Goal: Information Seeking & Learning: Learn about a topic

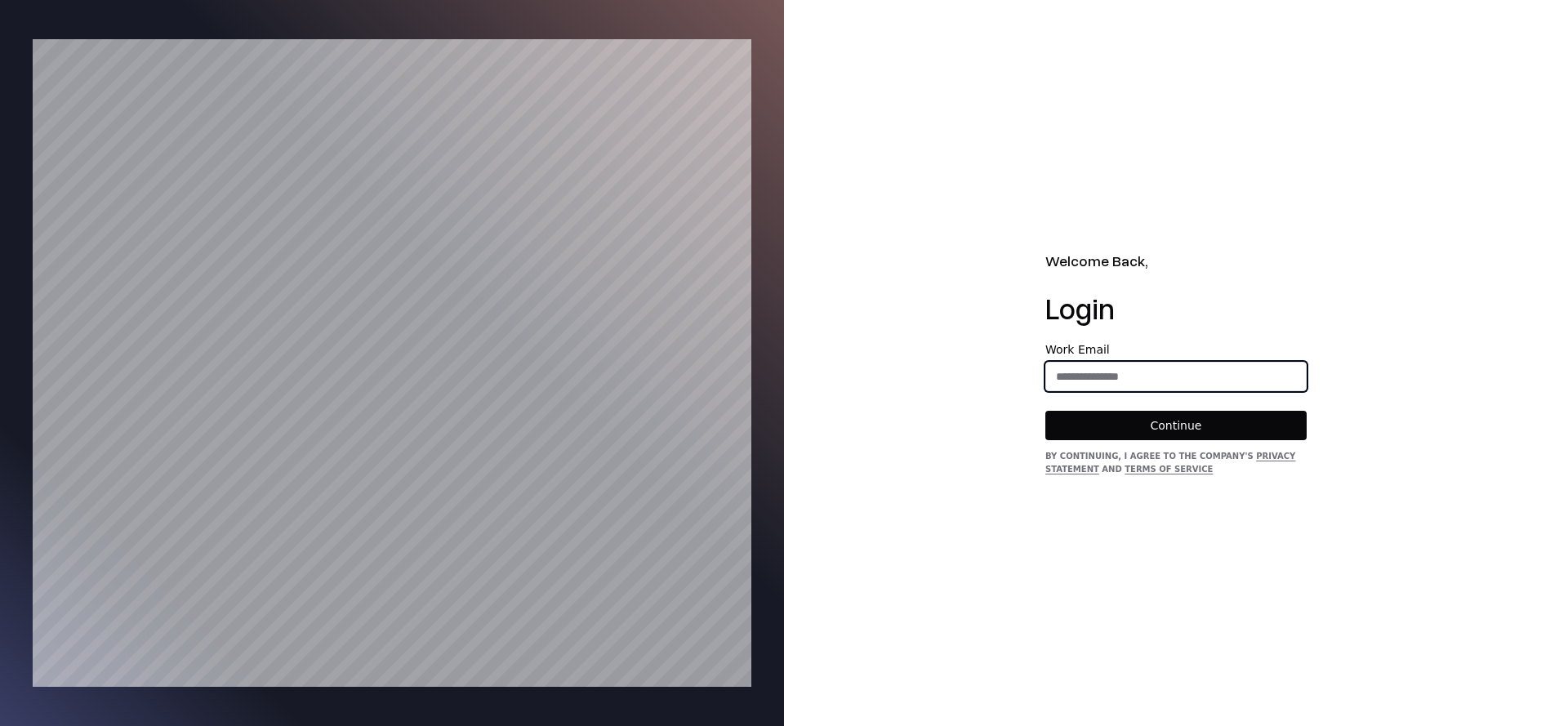
click at [1138, 376] on input "email" at bounding box center [1176, 377] width 260 height 30
type input "**********"
click at [1189, 419] on button "Continue" at bounding box center [1176, 426] width 261 height 30
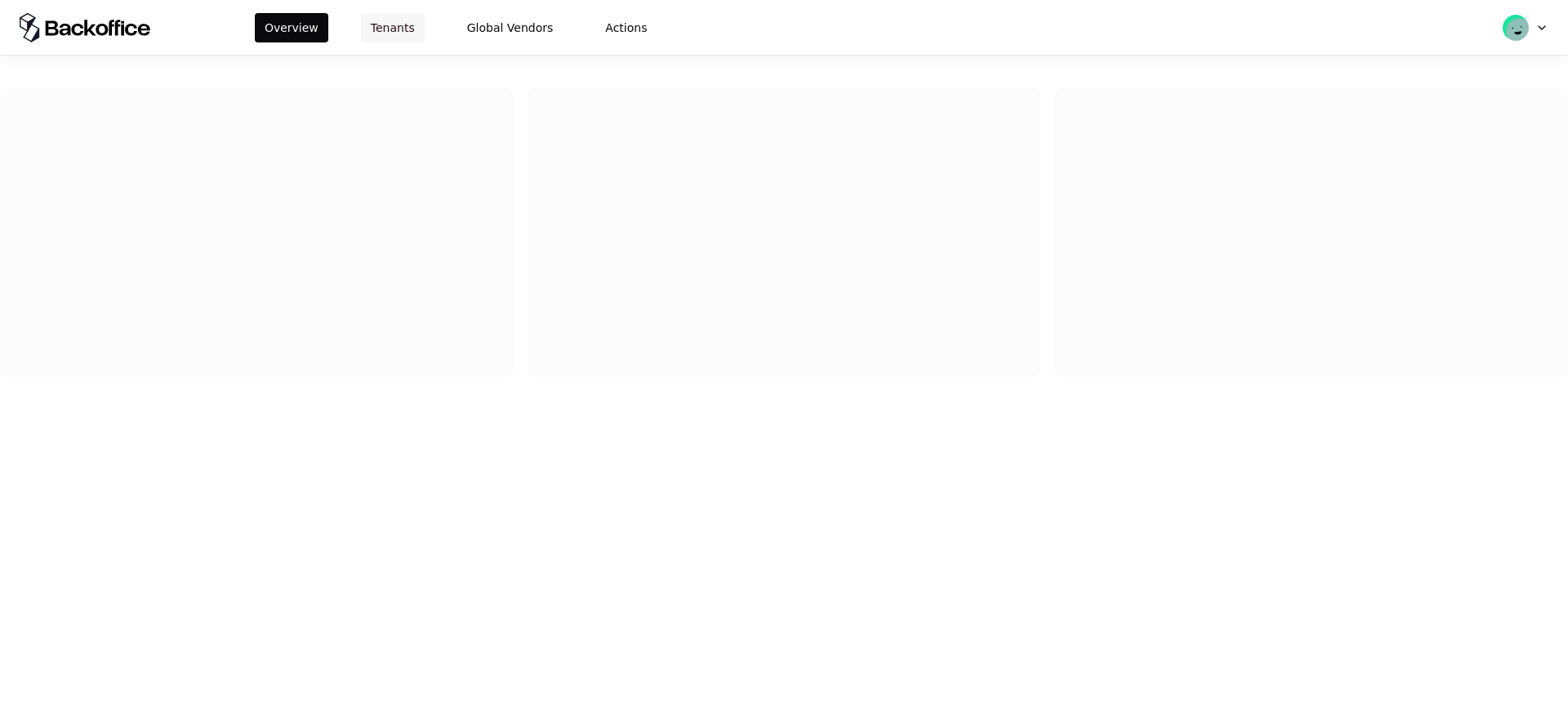
click at [401, 27] on button "Tenants" at bounding box center [392, 28] width 64 height 30
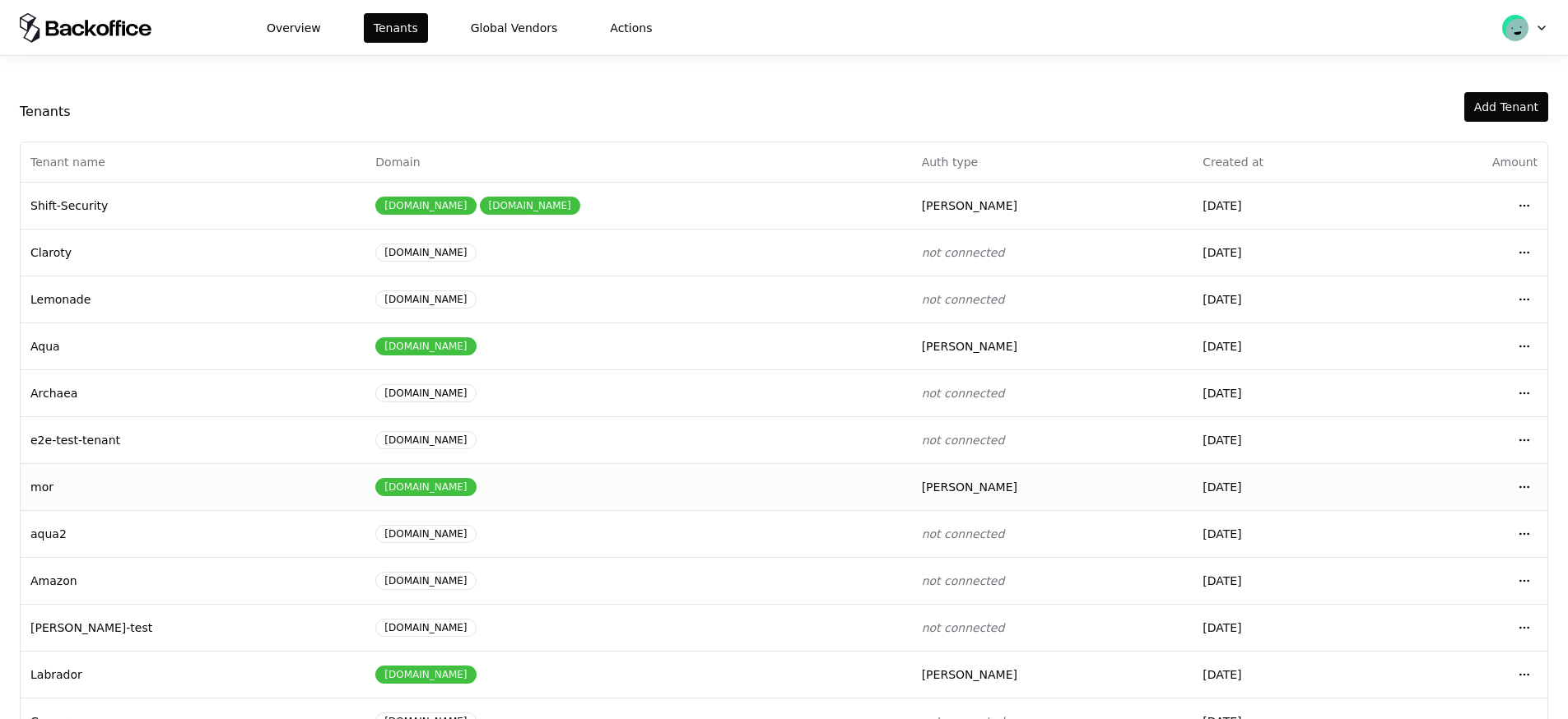
scroll to position [127, 0]
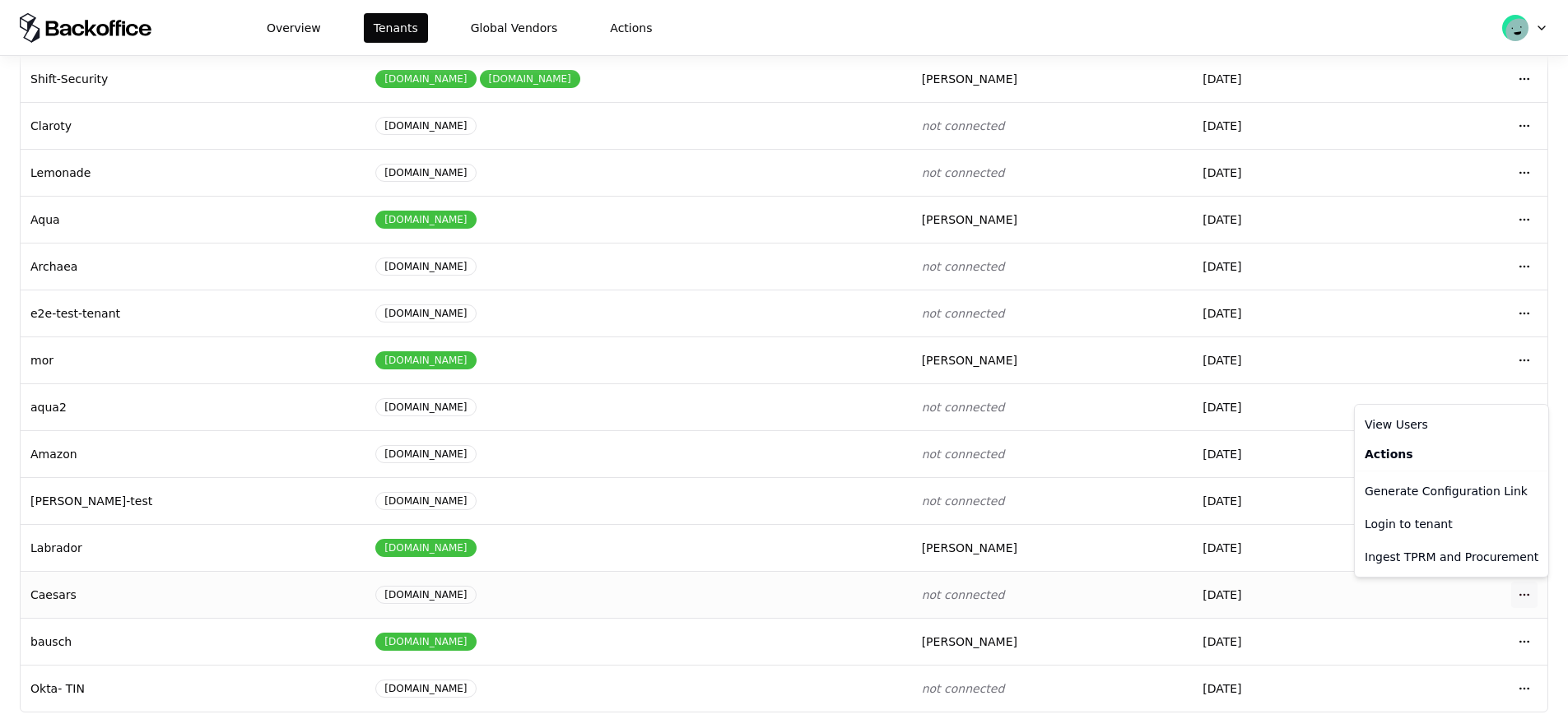
click at [1525, 597] on html "Overview Tenants Global Vendors Actions Tenants Add Tenant Tenant name Domain A…" at bounding box center [784, 359] width 1568 height 719
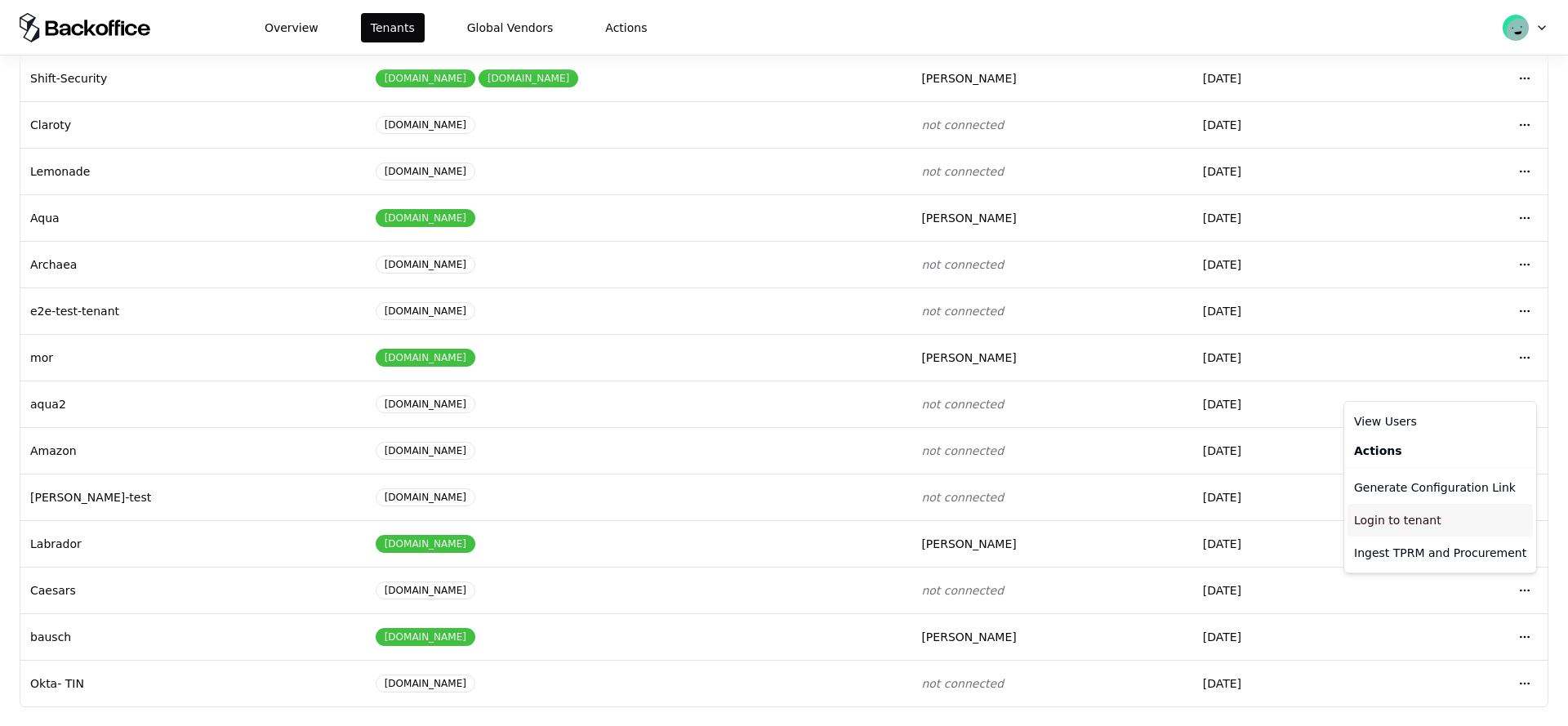
click at [1425, 526] on div "Login to tenant" at bounding box center [1440, 519] width 185 height 32
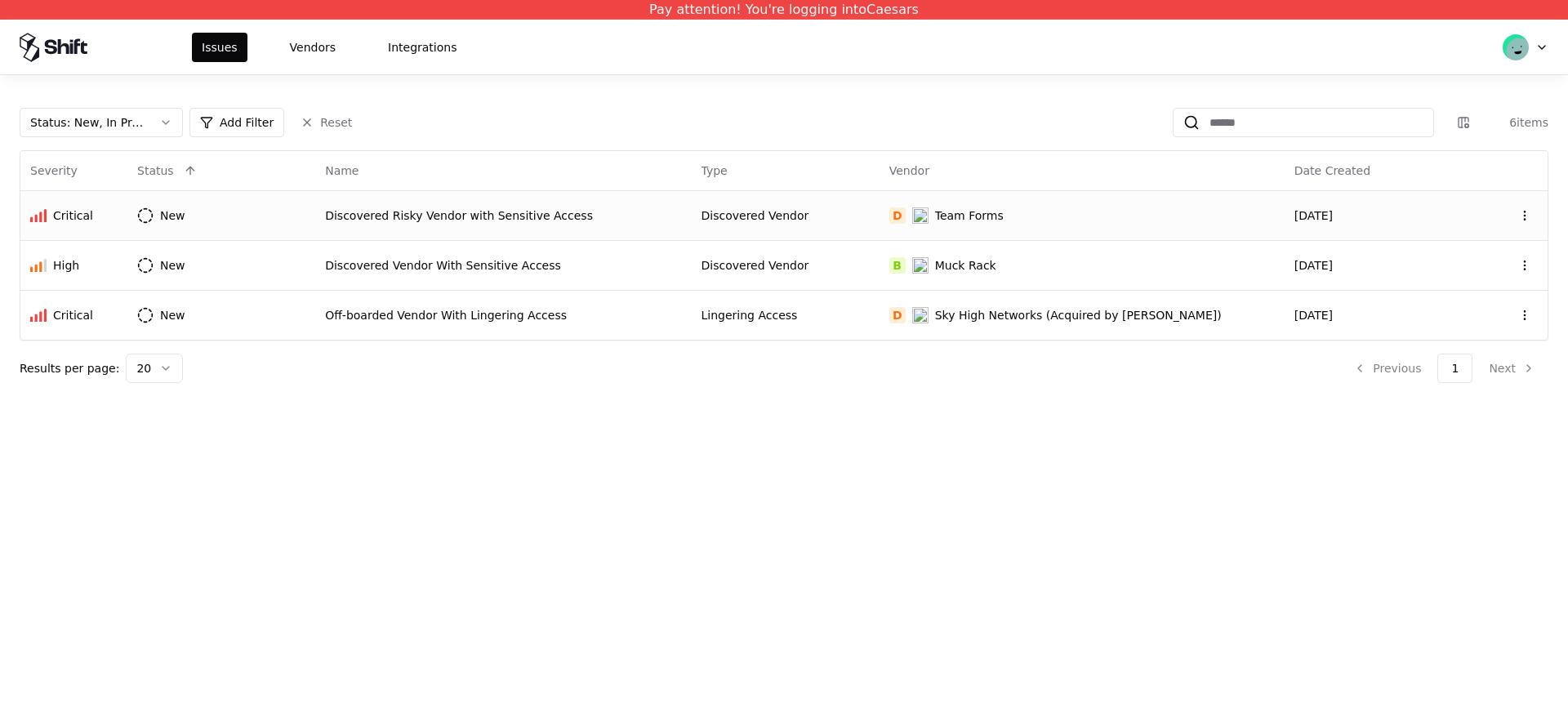
click at [456, 219] on div "Discovered Risky Vendor with Sensitive Access" at bounding box center [503, 216] width 356 height 17
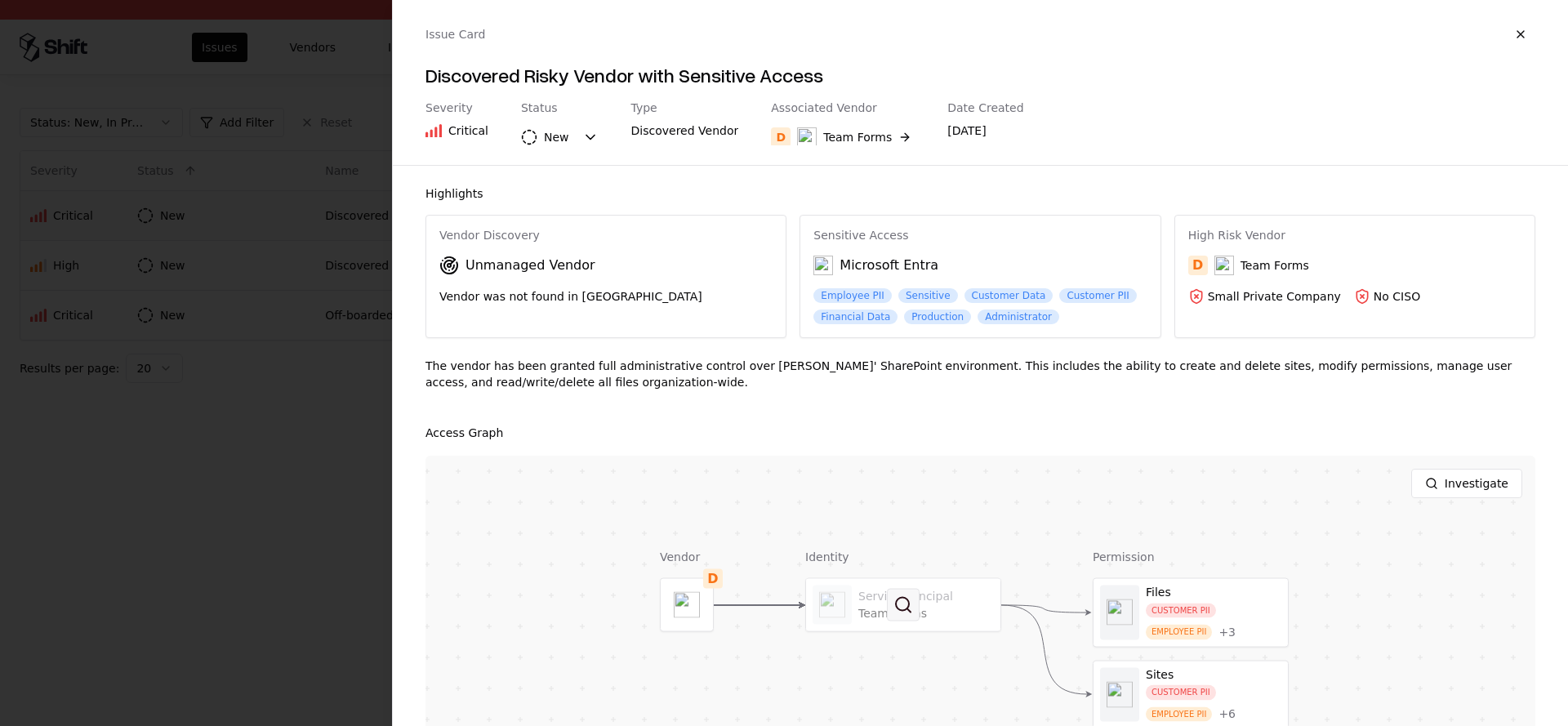
click at [905, 599] on button at bounding box center [902, 605] width 32 height 32
click at [299, 281] on div at bounding box center [784, 363] width 1568 height 726
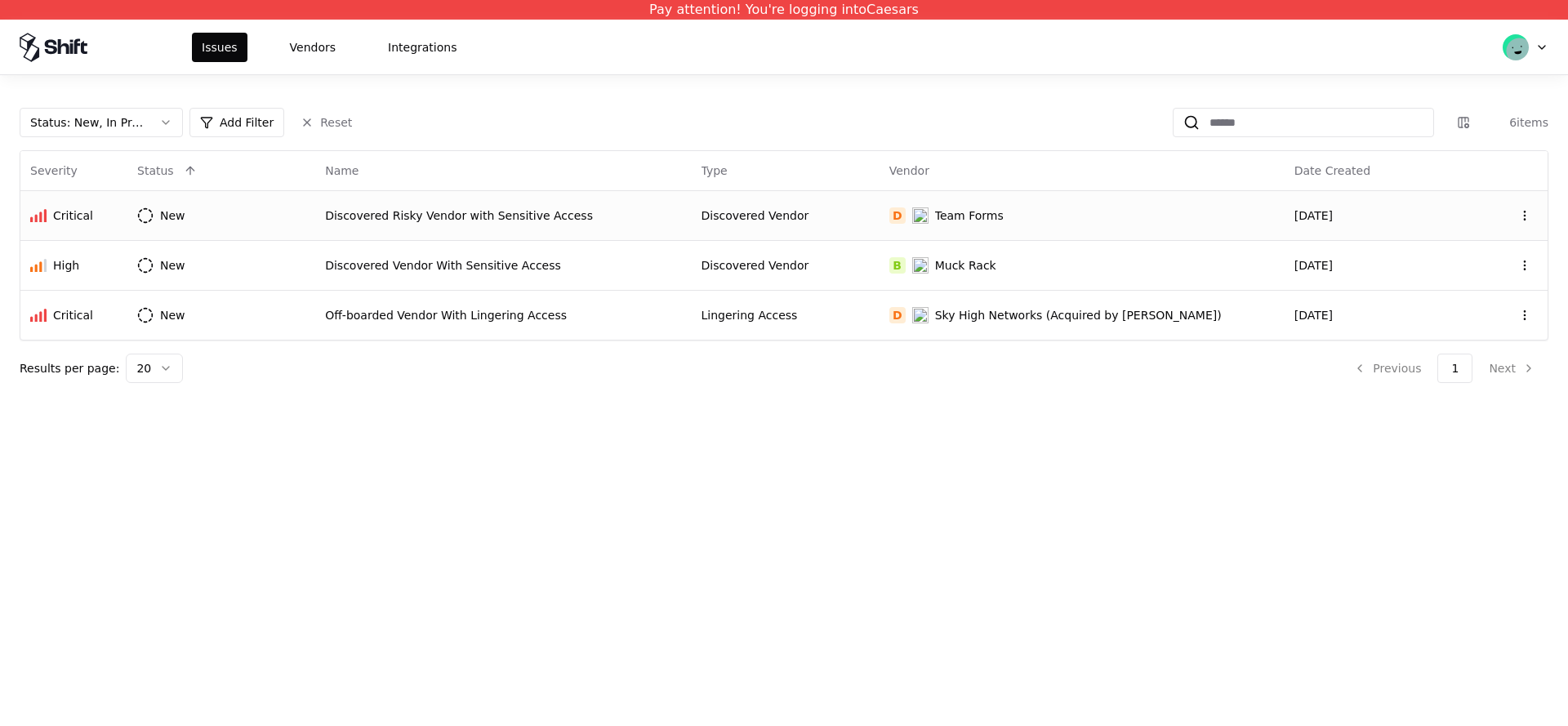
click at [300, 69] on div "Issues Vendors Integrations" at bounding box center [784, 46] width 1568 height 55
click at [302, 63] on div "Issues Vendors Integrations" at bounding box center [784, 46] width 1568 height 55
click at [302, 57] on button "Vendors" at bounding box center [313, 47] width 66 height 30
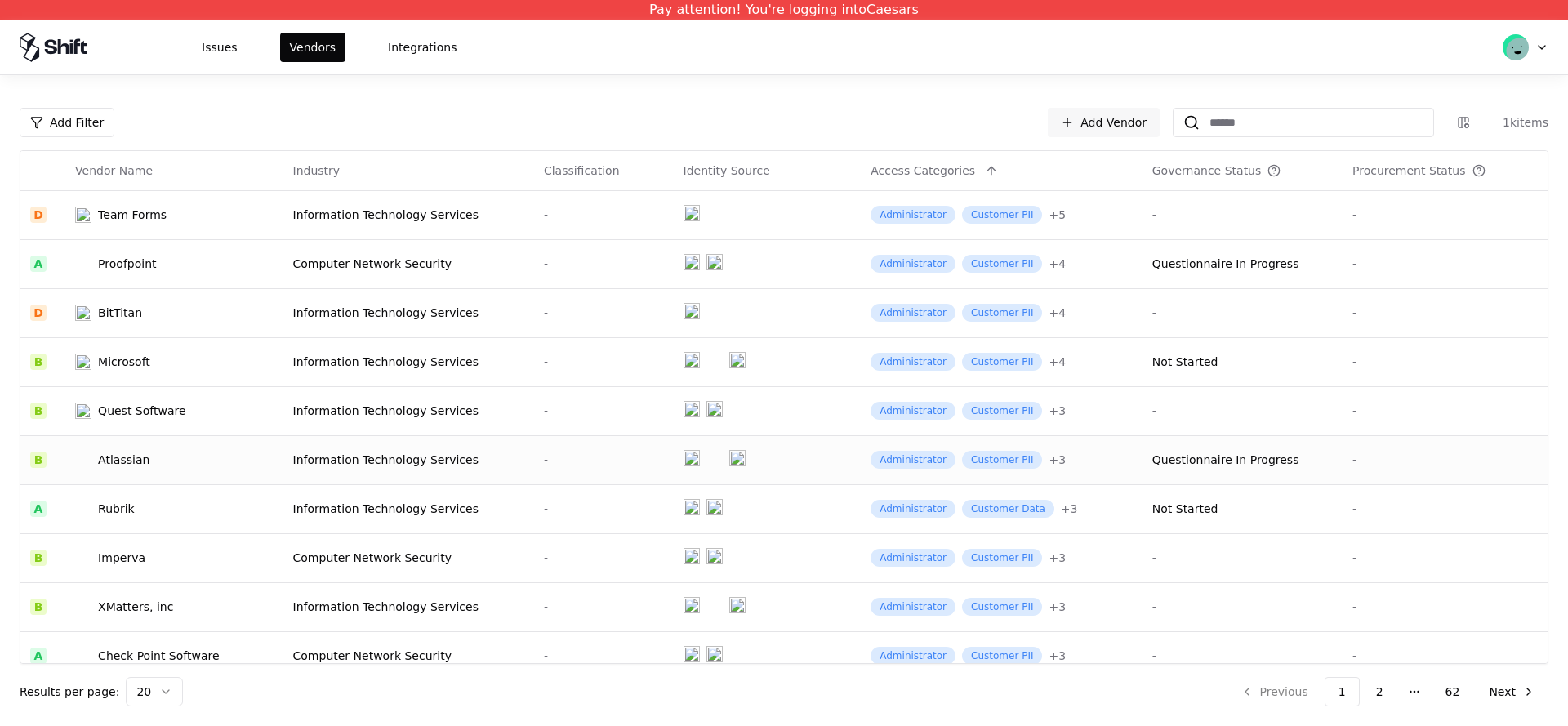
scroll to position [507, 0]
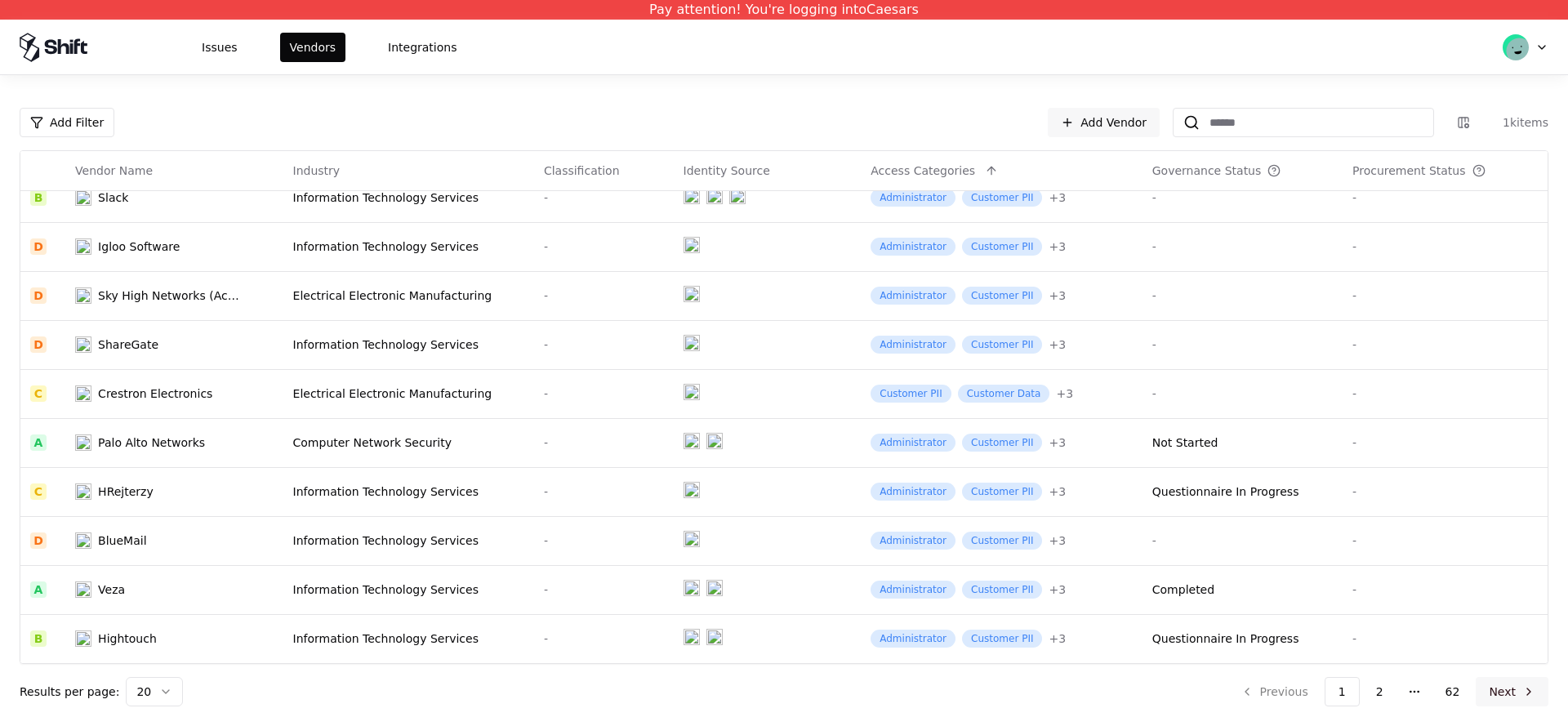
click at [1493, 691] on button "Next" at bounding box center [1512, 692] width 73 height 30
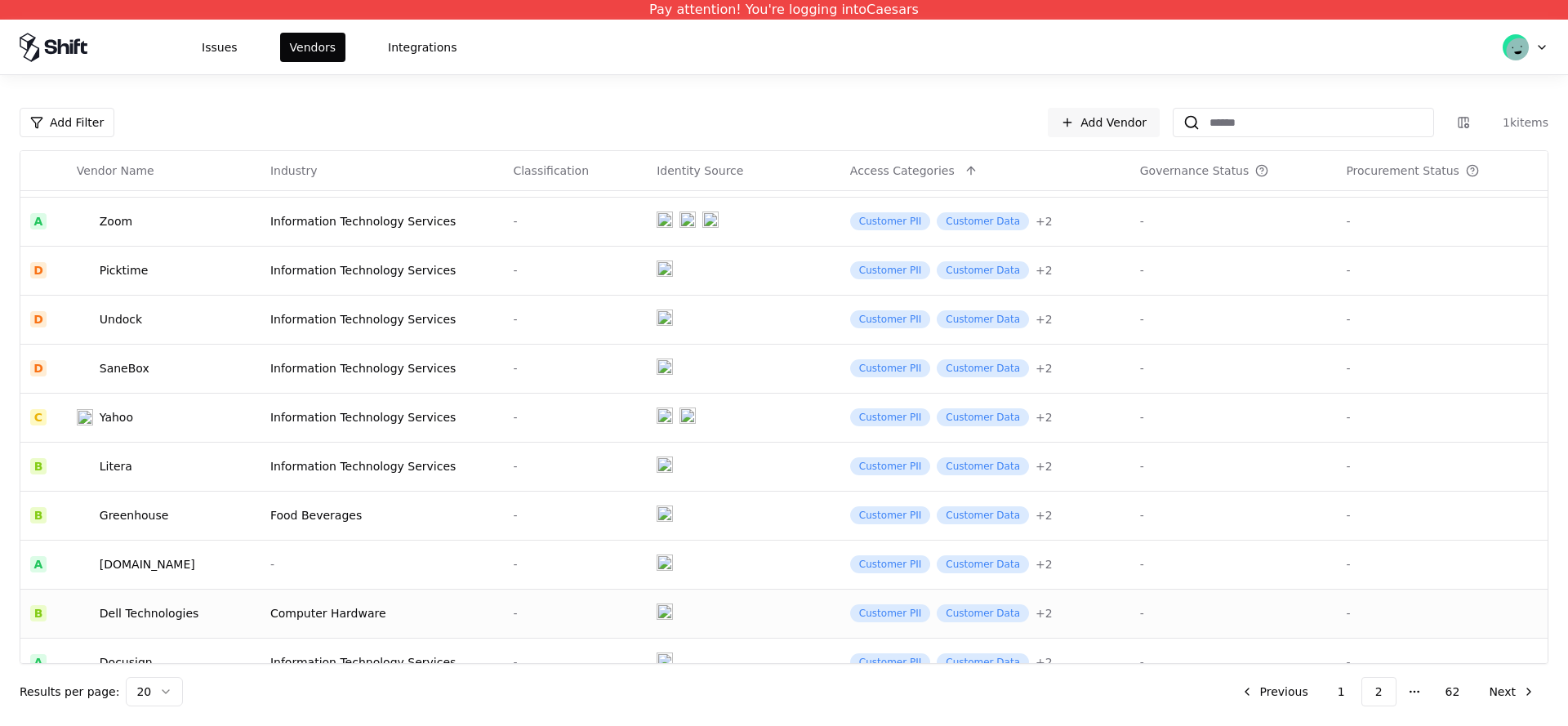
scroll to position [507, 0]
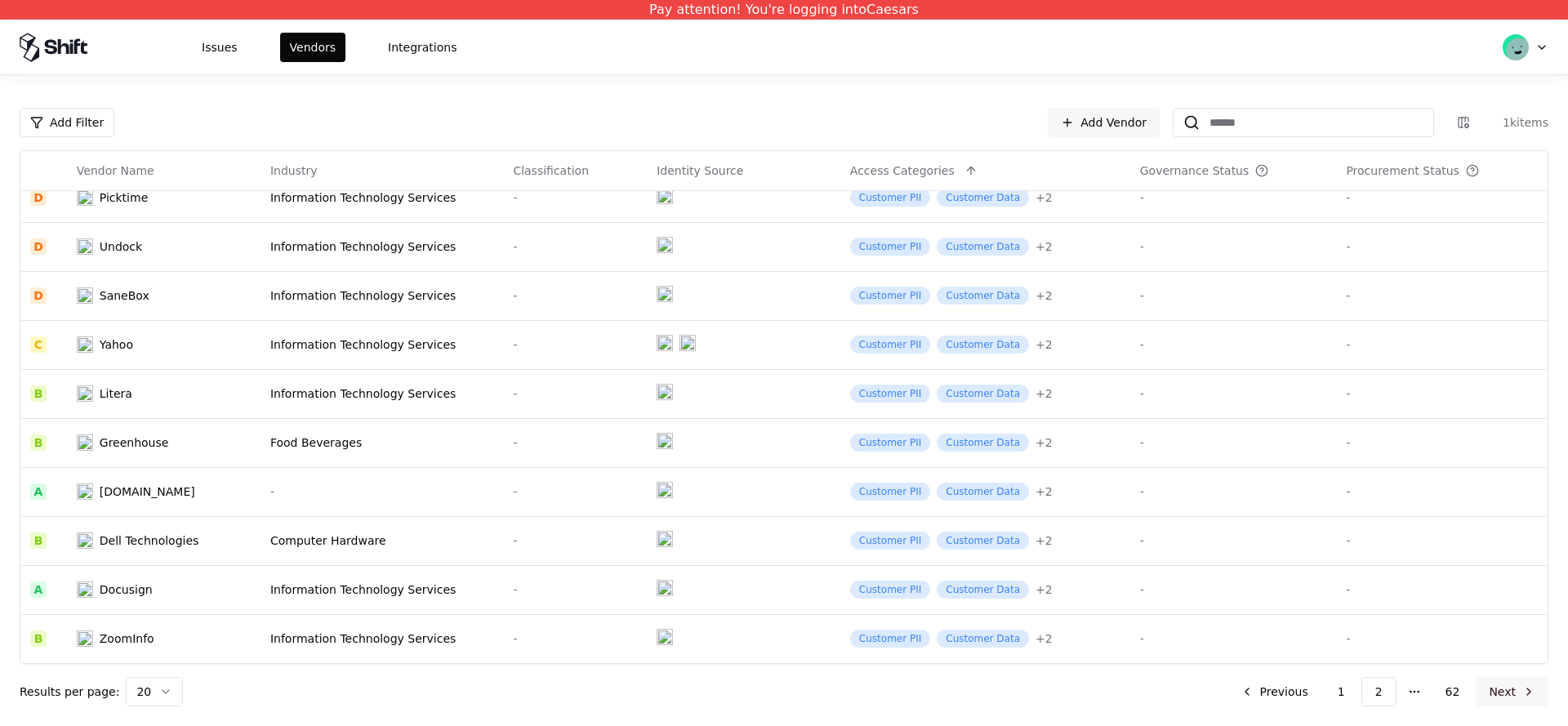
click at [1501, 690] on button "Next" at bounding box center [1512, 692] width 73 height 30
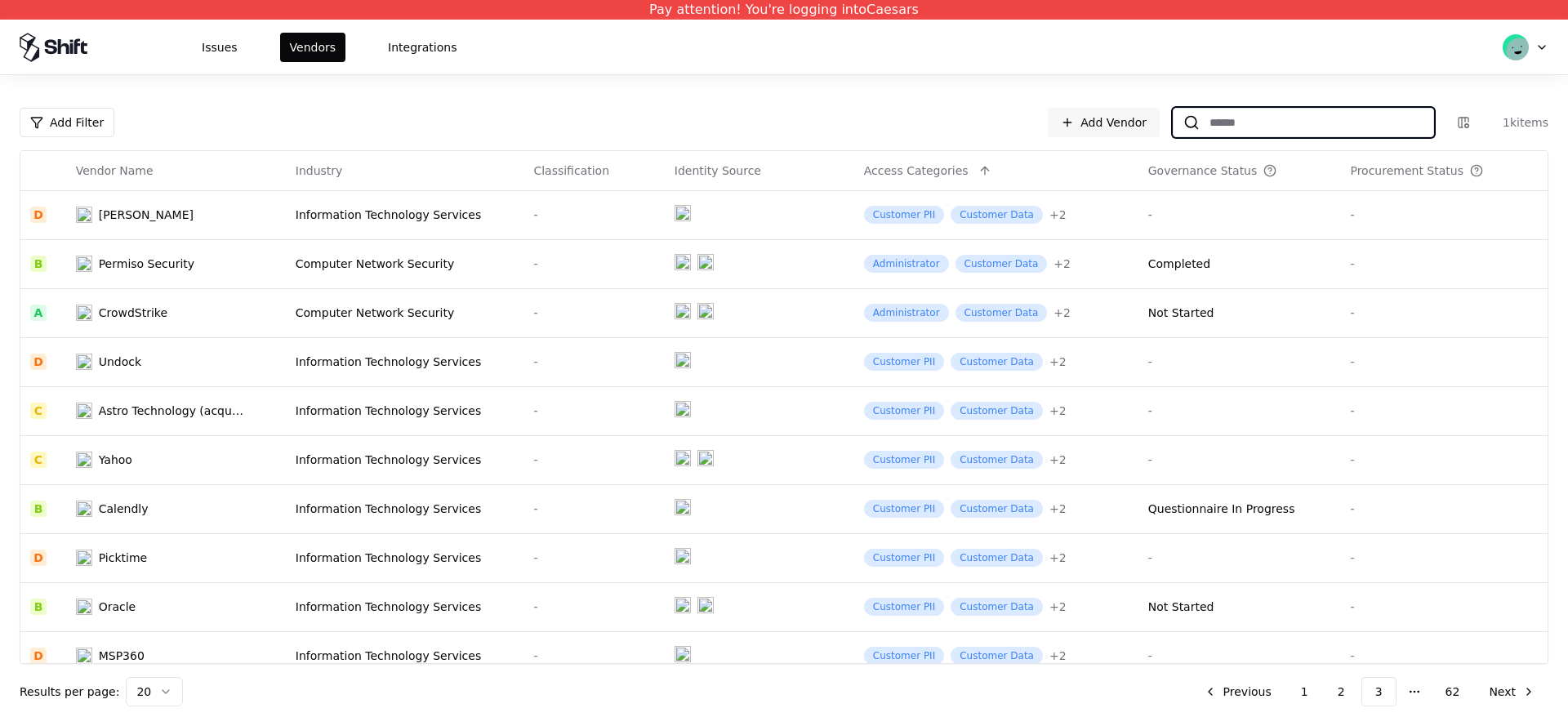
click at [1296, 126] on input at bounding box center [1316, 122] width 233 height 30
paste input "**********"
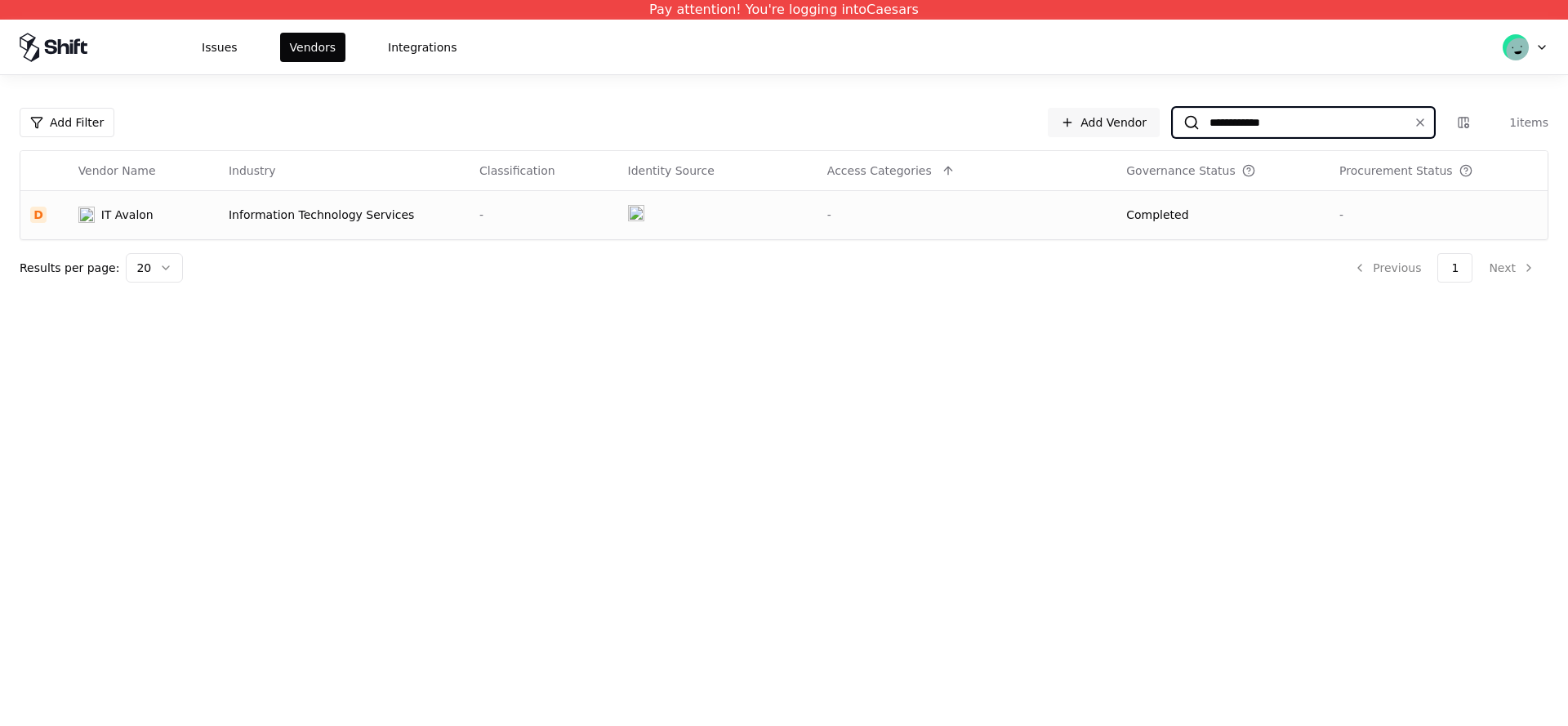
type input "**********"
click at [140, 230] on td "IT Avalon" at bounding box center [143, 215] width 150 height 49
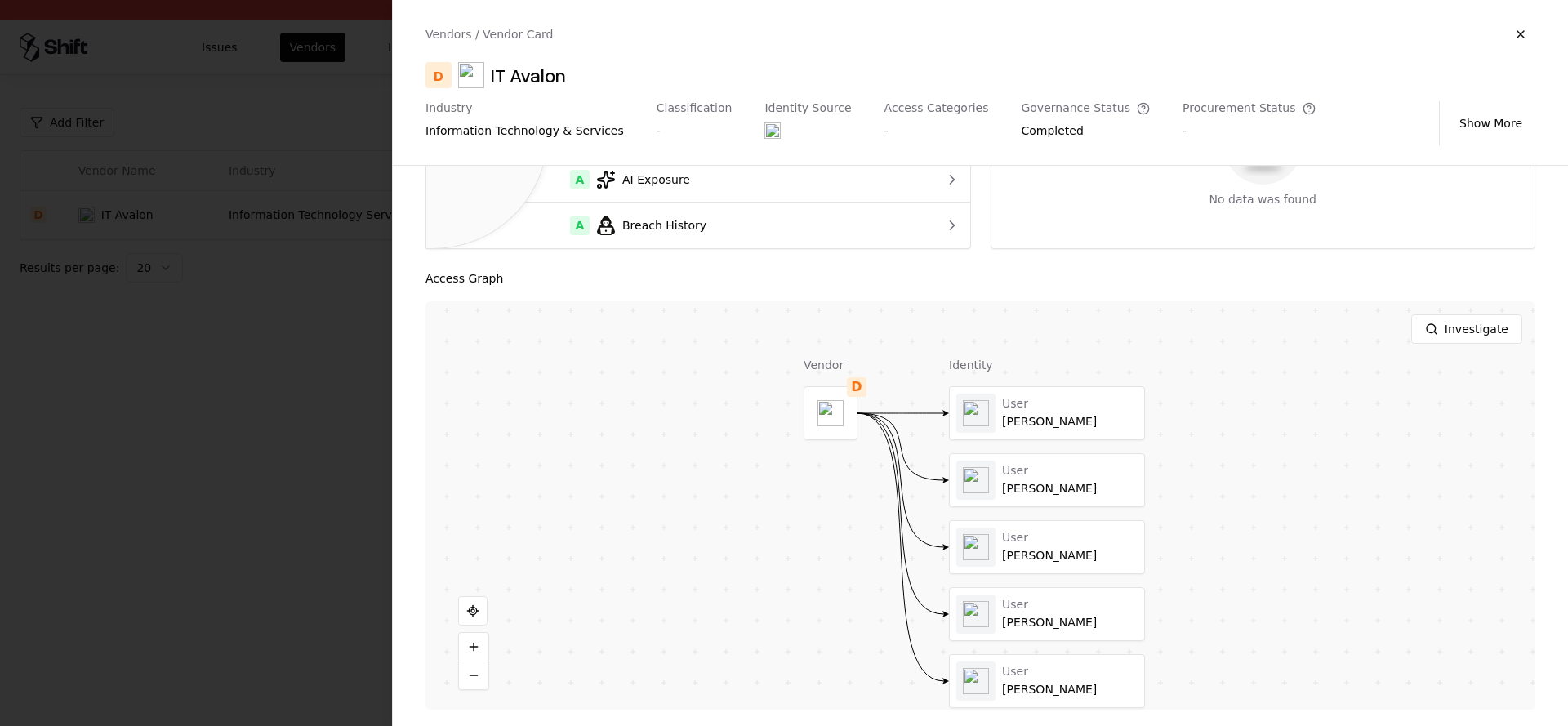
scroll to position [202, 0]
click at [1093, 416] on div at bounding box center [1047, 411] width 194 height 52
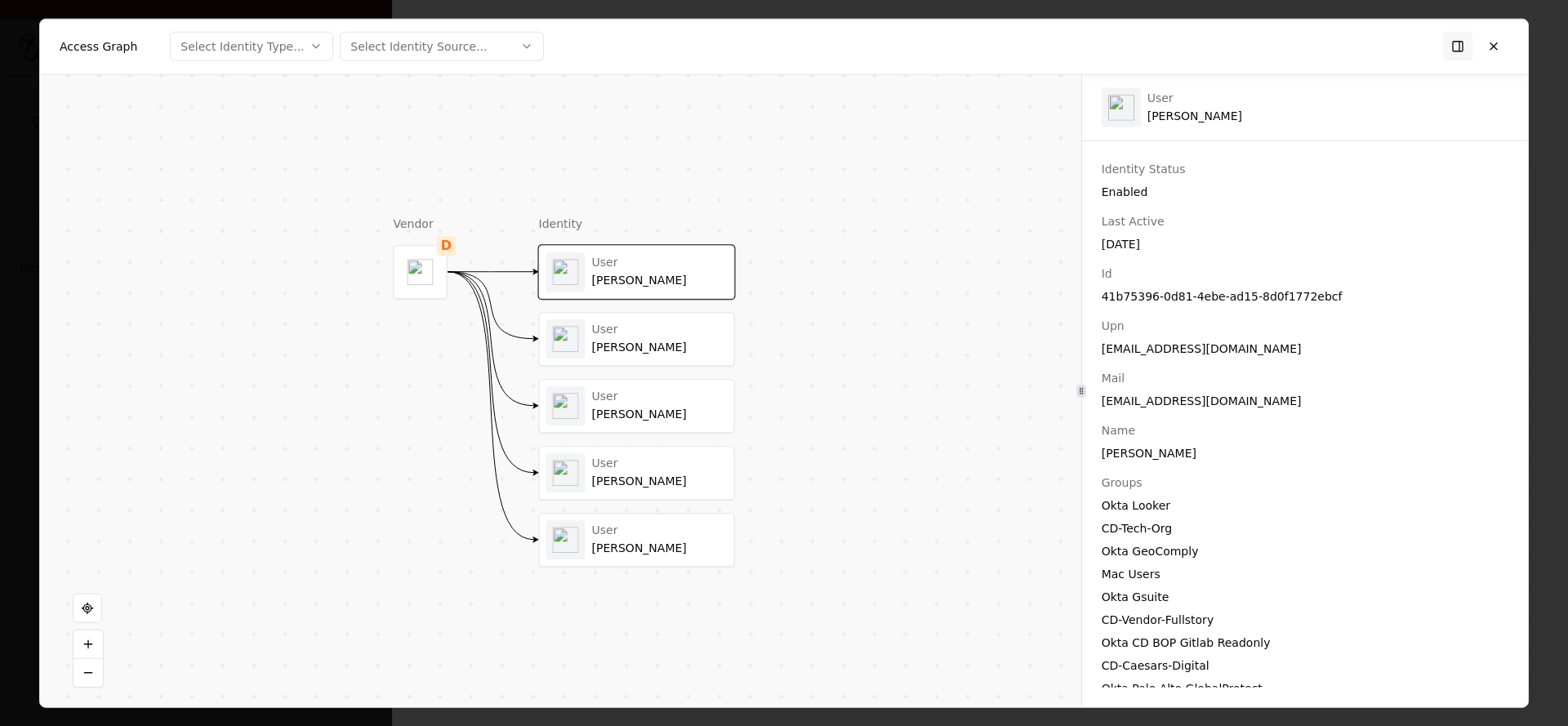
click at [622, 337] on div "User [PERSON_NAME]" at bounding box center [660, 339] width 135 height 31
click at [627, 391] on div "User" at bounding box center [660, 397] width 135 height 15
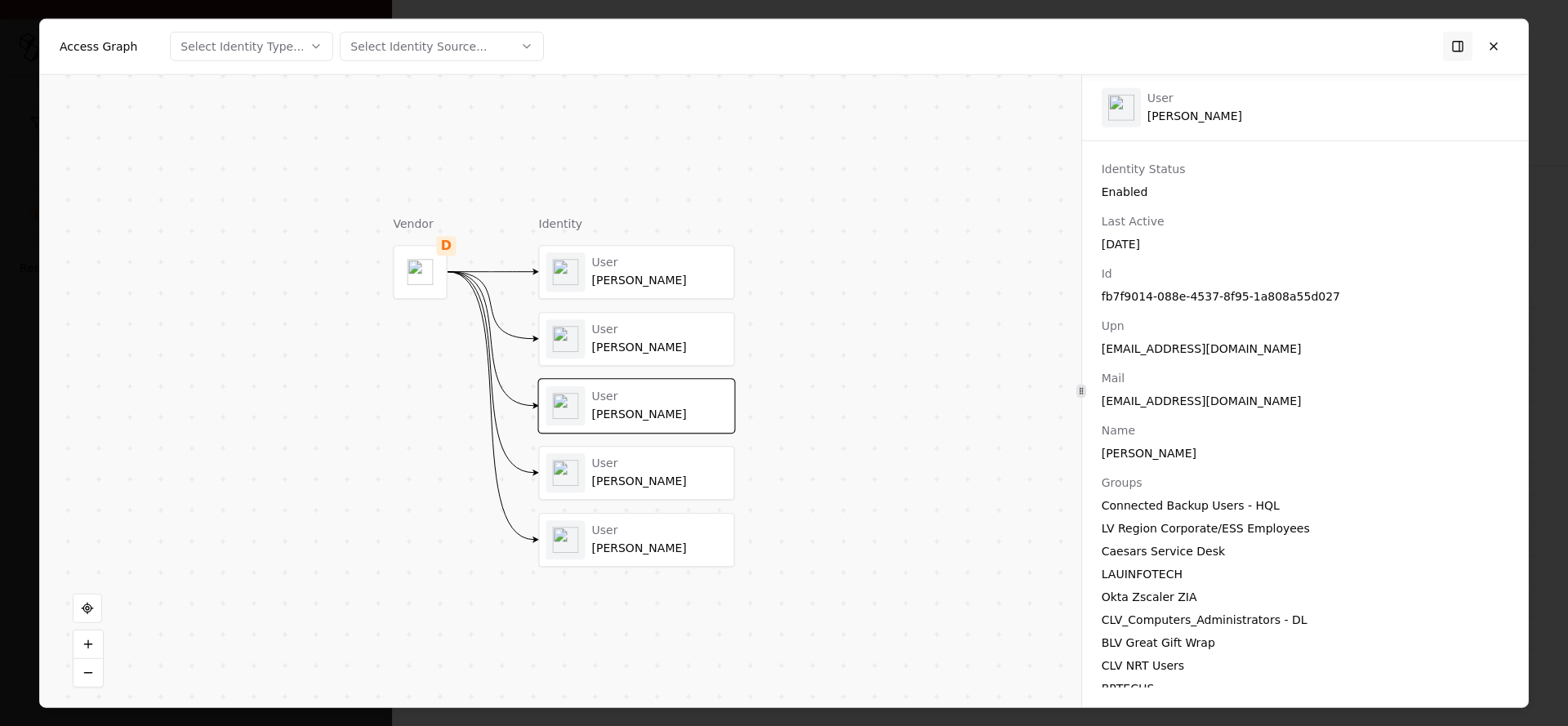
click at [616, 480] on div "[PERSON_NAME]" at bounding box center [660, 482] width 135 height 15
click at [612, 531] on div "User" at bounding box center [660, 532] width 135 height 15
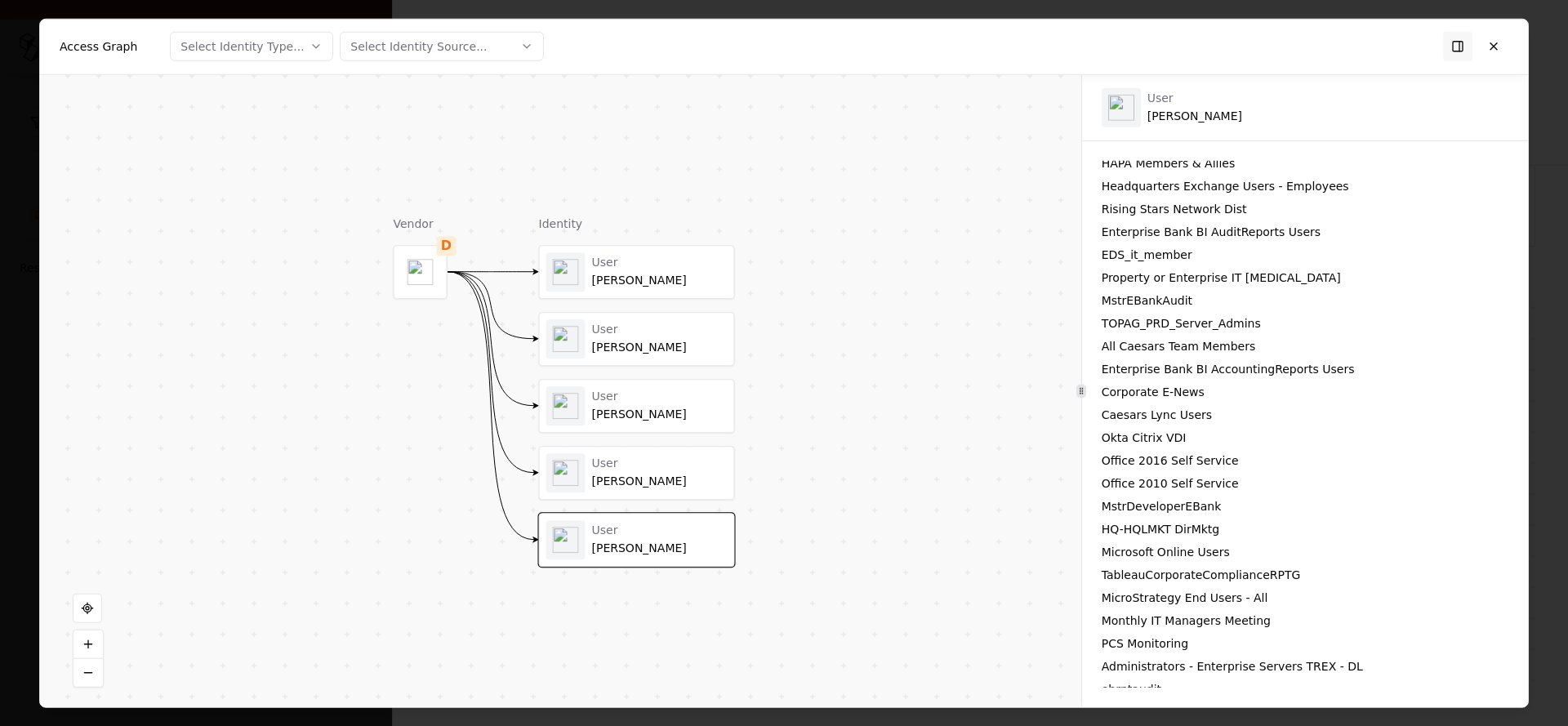
scroll to position [917, 0]
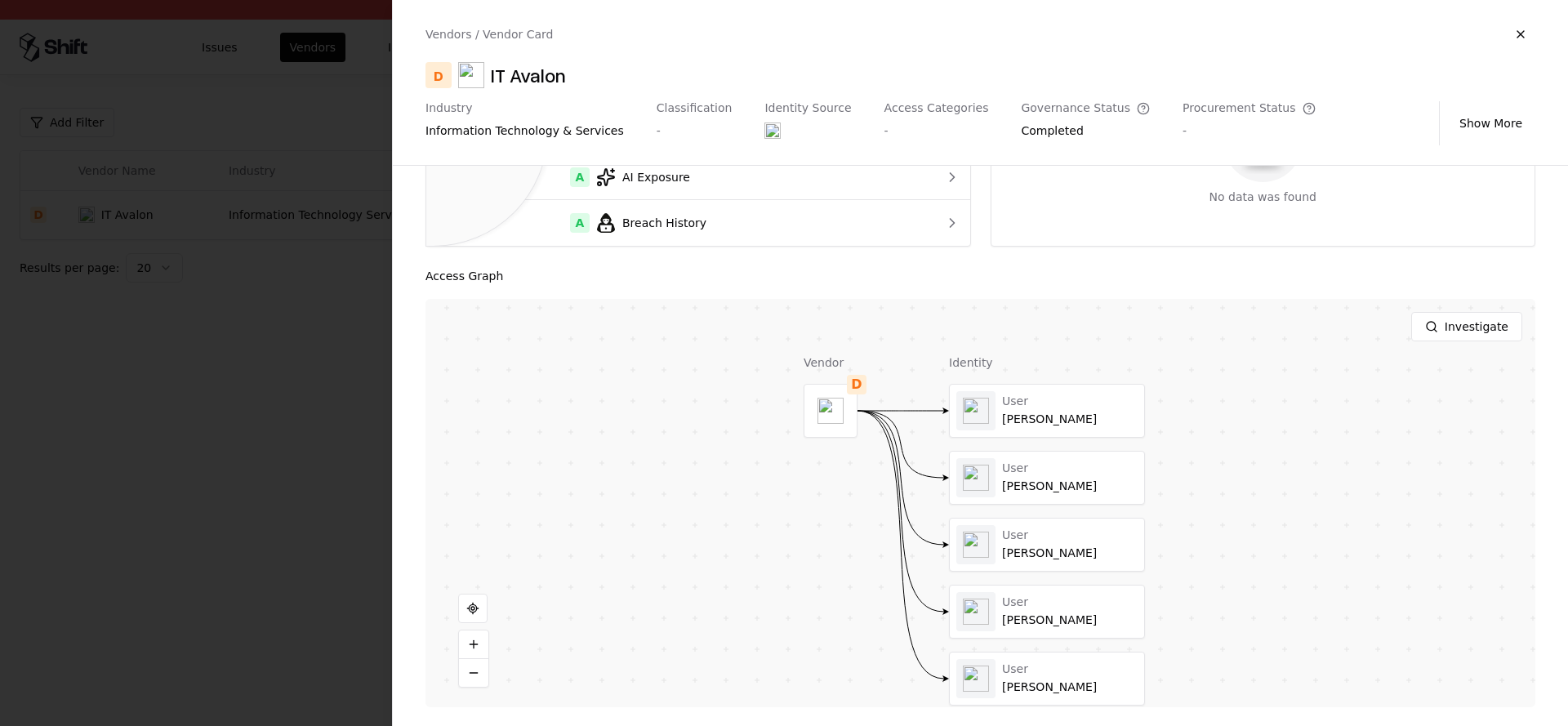
click at [302, 404] on div at bounding box center [784, 363] width 1568 height 726
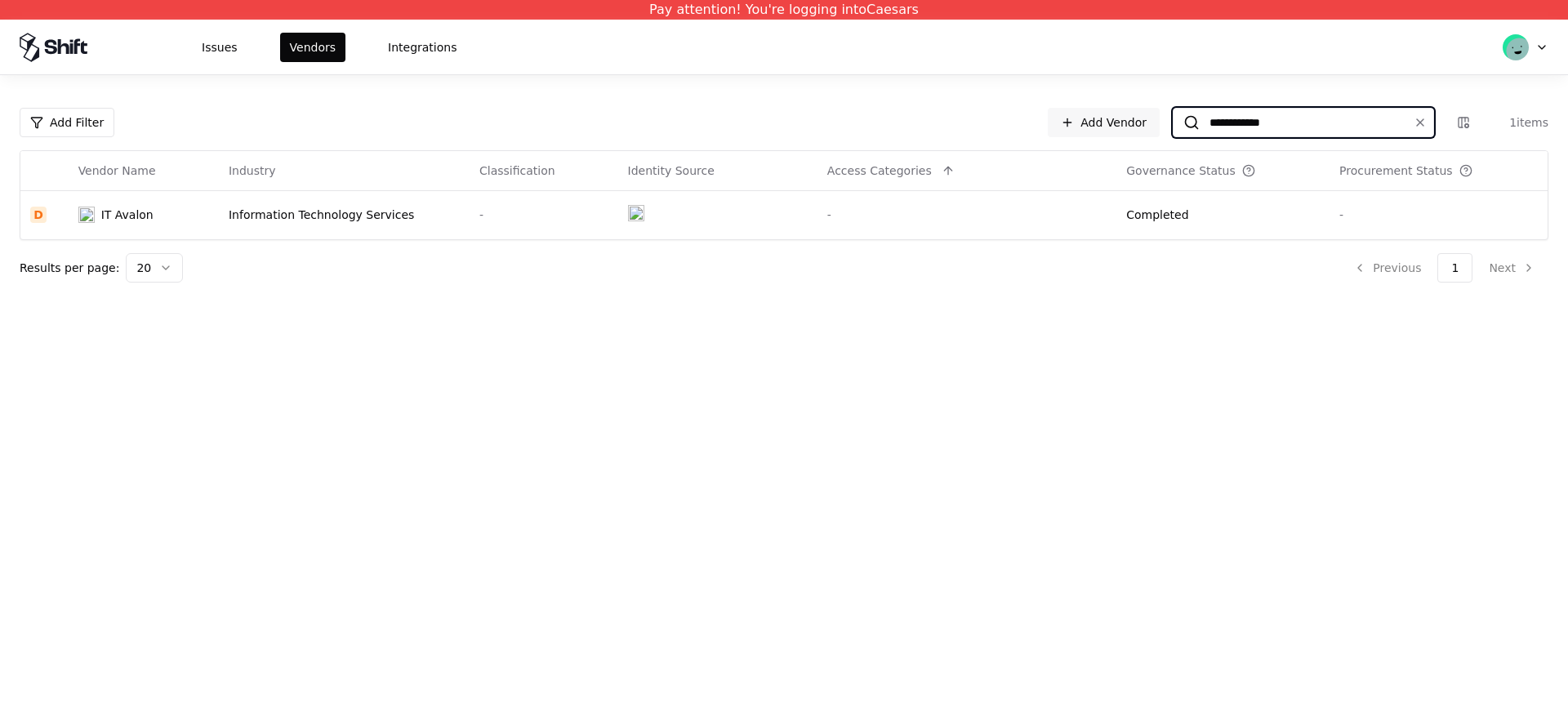
click at [1289, 126] on input "**********" at bounding box center [1300, 122] width 201 height 30
click at [891, 366] on div "**********" at bounding box center [784, 363] width 1568 height 726
click at [1259, 119] on input "**********" at bounding box center [1300, 122] width 201 height 30
click at [140, 213] on div "IT Avalon" at bounding box center [127, 215] width 52 height 17
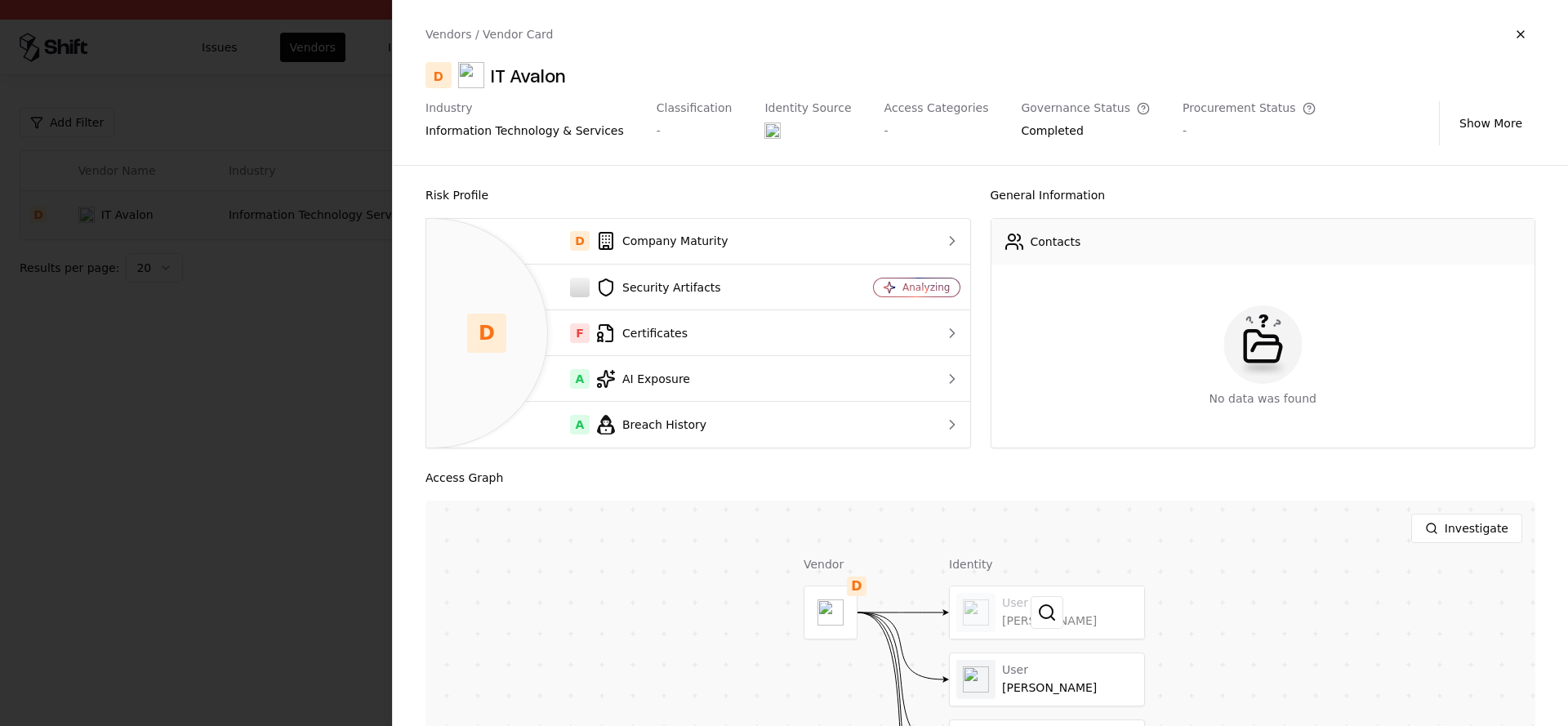
click at [1004, 596] on div at bounding box center [1047, 612] width 194 height 52
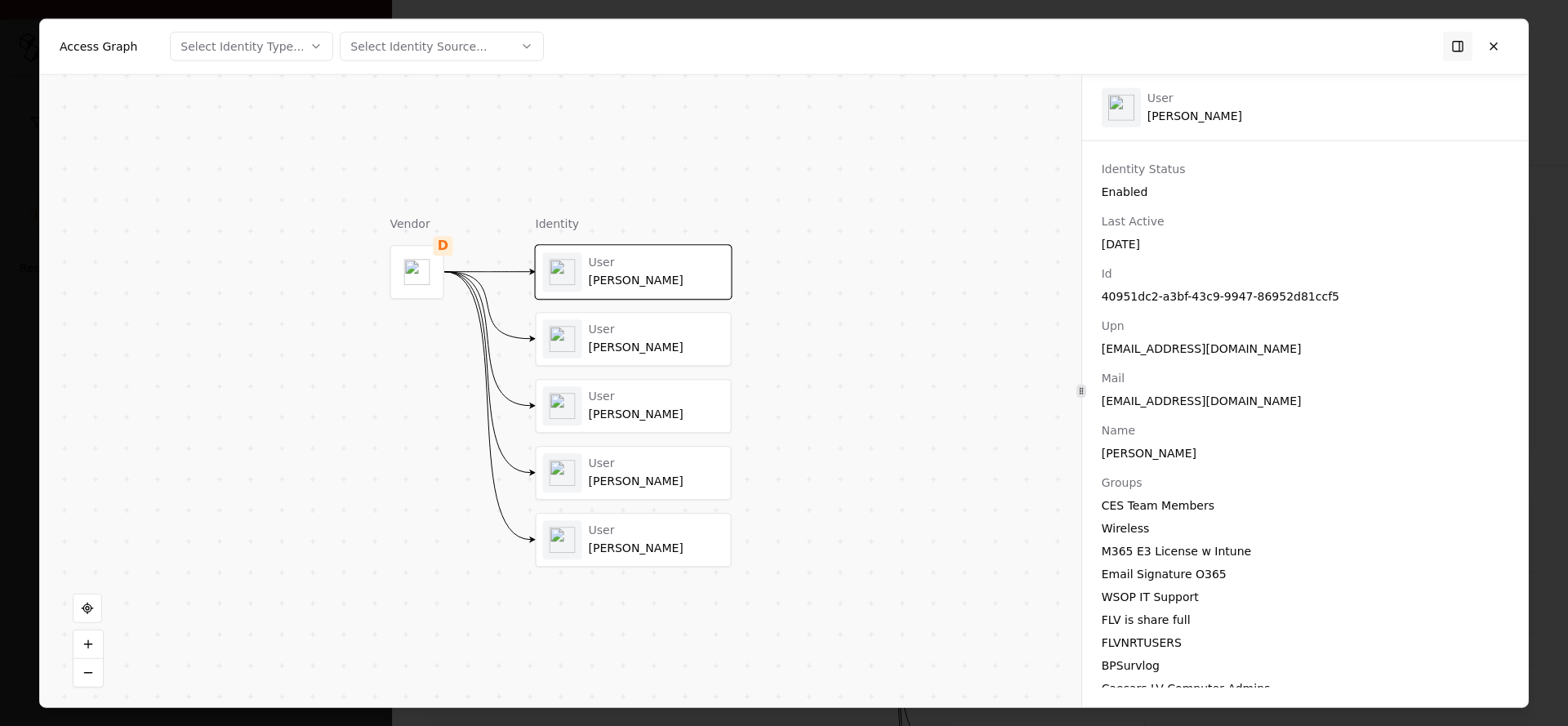
click at [632, 333] on div "User" at bounding box center [656, 331] width 135 height 15
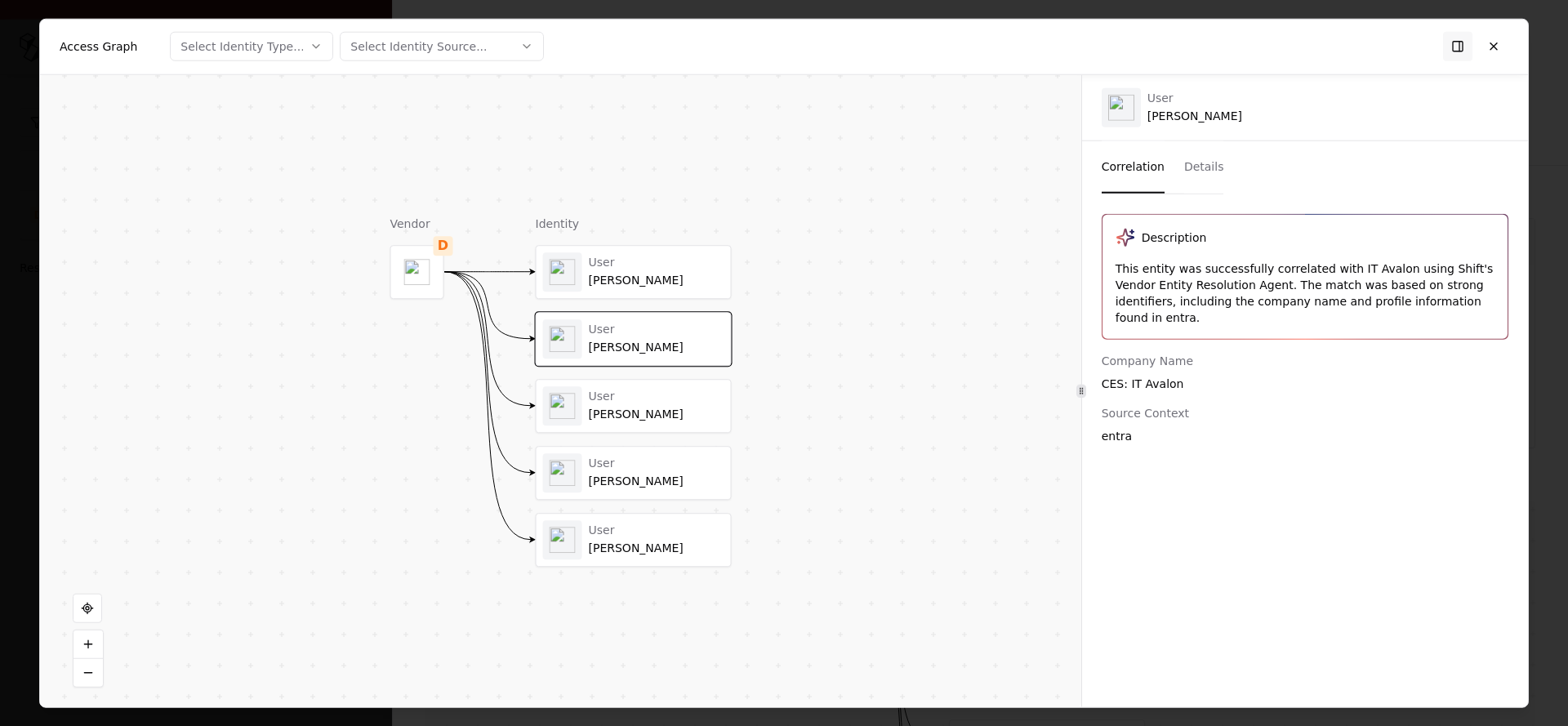
click at [1124, 170] on button "Correlation" at bounding box center [1133, 167] width 63 height 52
click at [590, 262] on div "User" at bounding box center [656, 263] width 135 height 15
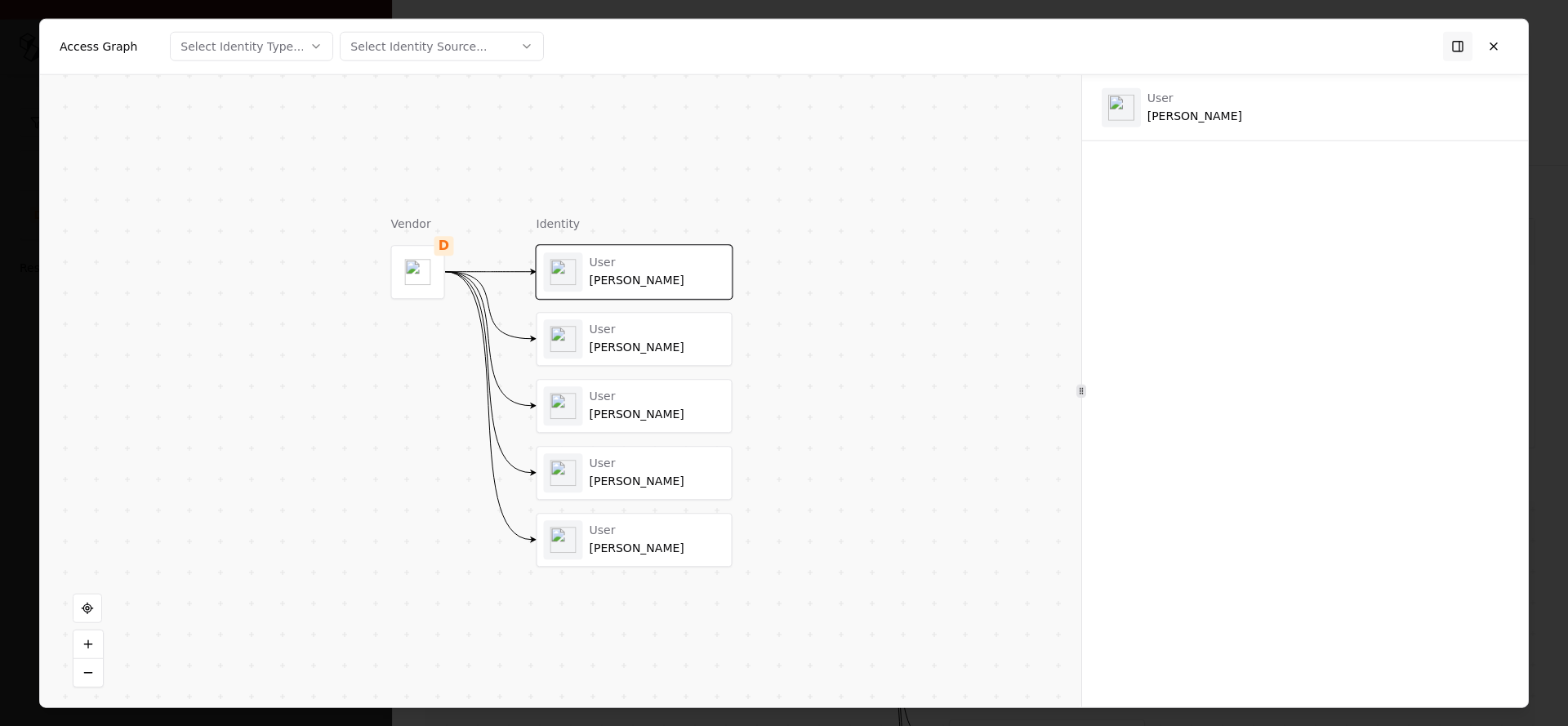
click at [661, 317] on div "User [PERSON_NAME]" at bounding box center [635, 339] width 194 height 52
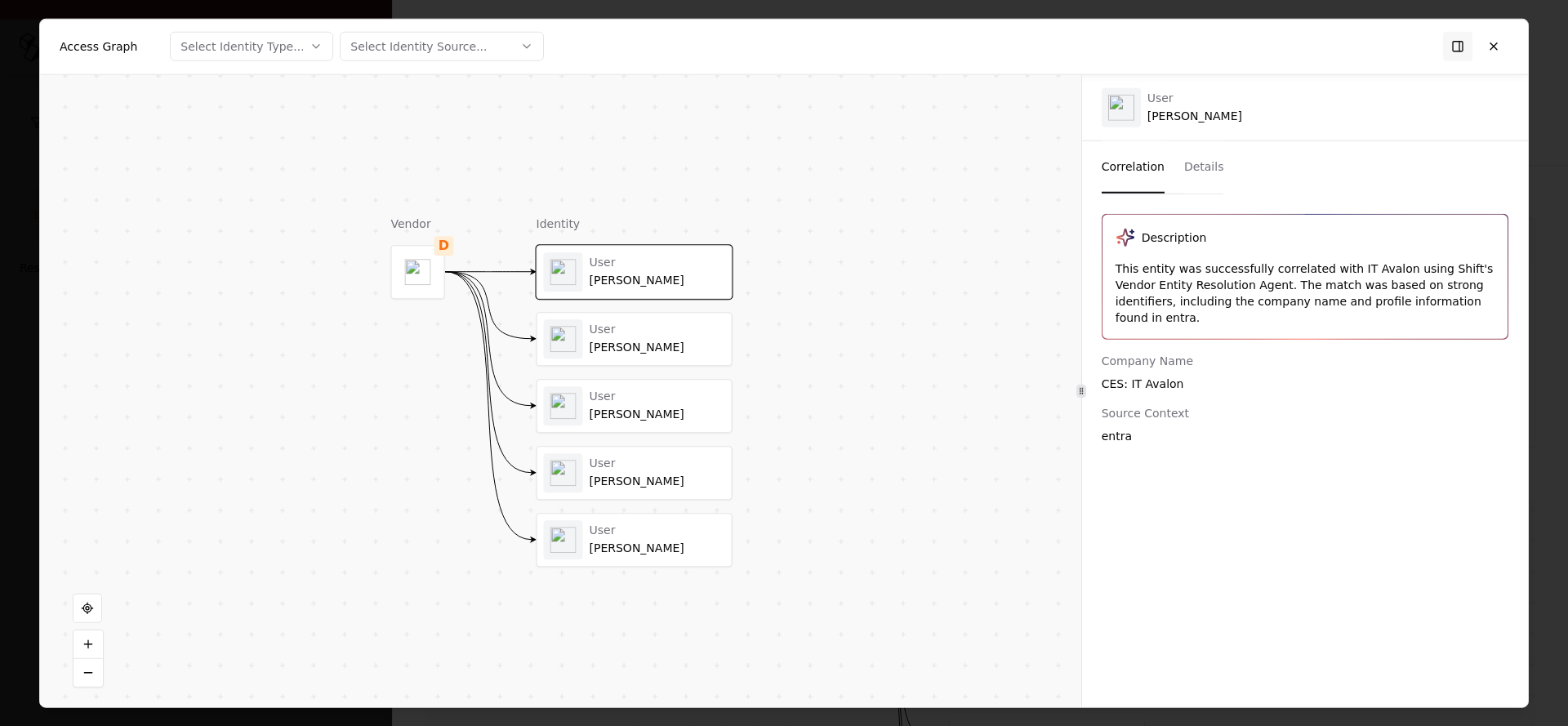
click at [664, 319] on div "User [PERSON_NAME]" at bounding box center [635, 339] width 181 height 39
click at [662, 396] on div "User" at bounding box center [657, 397] width 135 height 15
click at [659, 459] on div "User" at bounding box center [657, 464] width 135 height 15
click at [641, 518] on div "User [PERSON_NAME]" at bounding box center [635, 540] width 194 height 52
click at [1308, 509] on div "Description This entity was successfully correlated with IT Avalon using Shift'…" at bounding box center [1305, 450] width 446 height 475
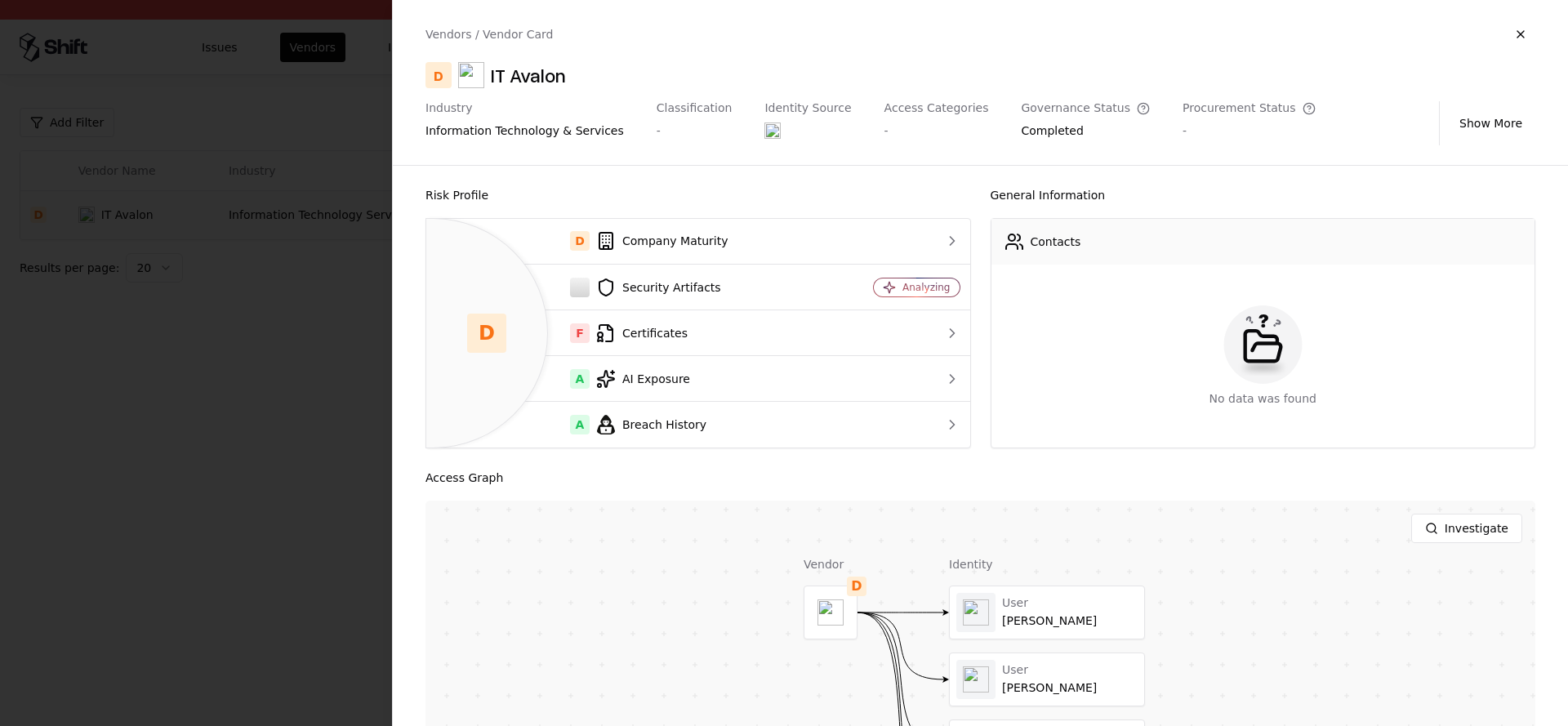
click at [176, 391] on div at bounding box center [784, 363] width 1568 height 726
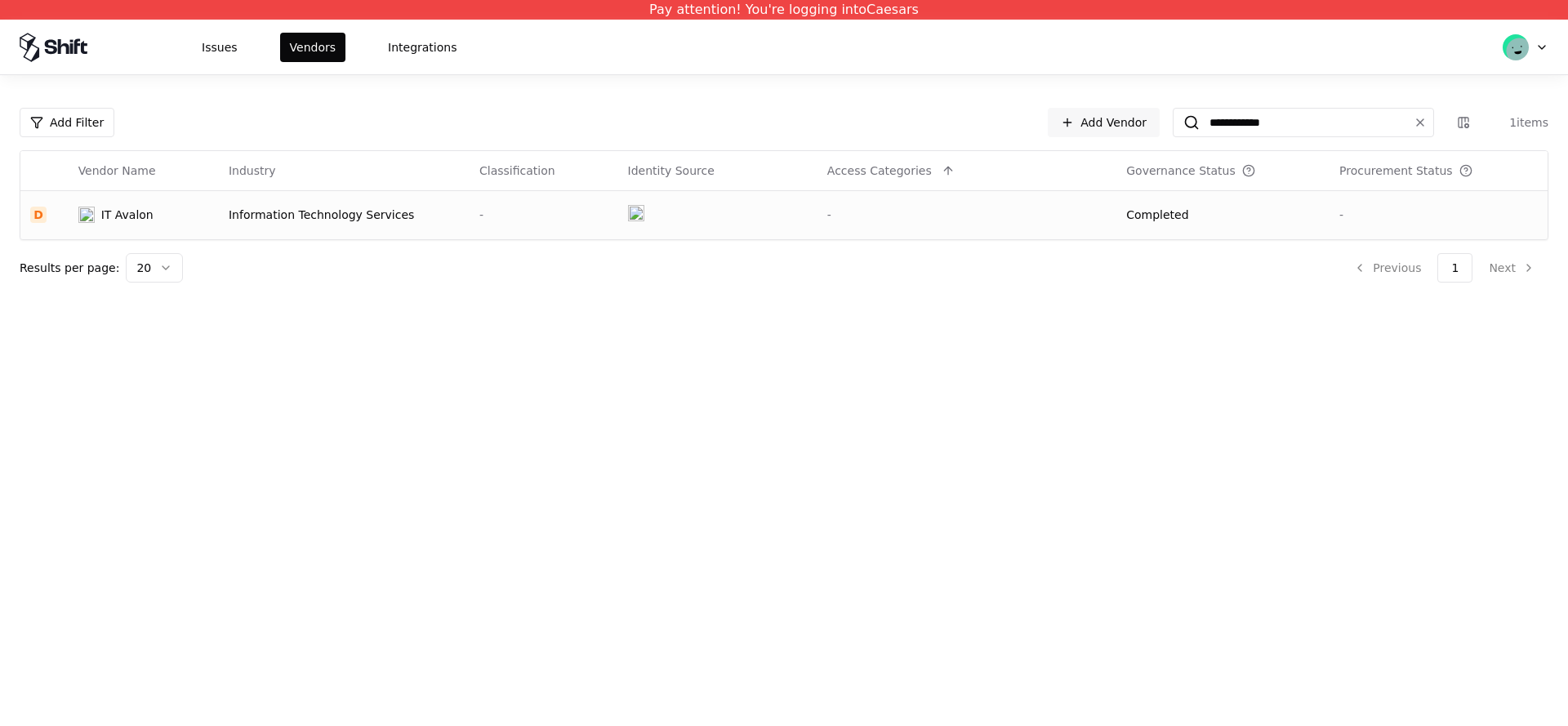
click at [516, 515] on div "**********" at bounding box center [784, 363] width 1568 height 726
click at [1423, 124] on button at bounding box center [1420, 122] width 19 height 19
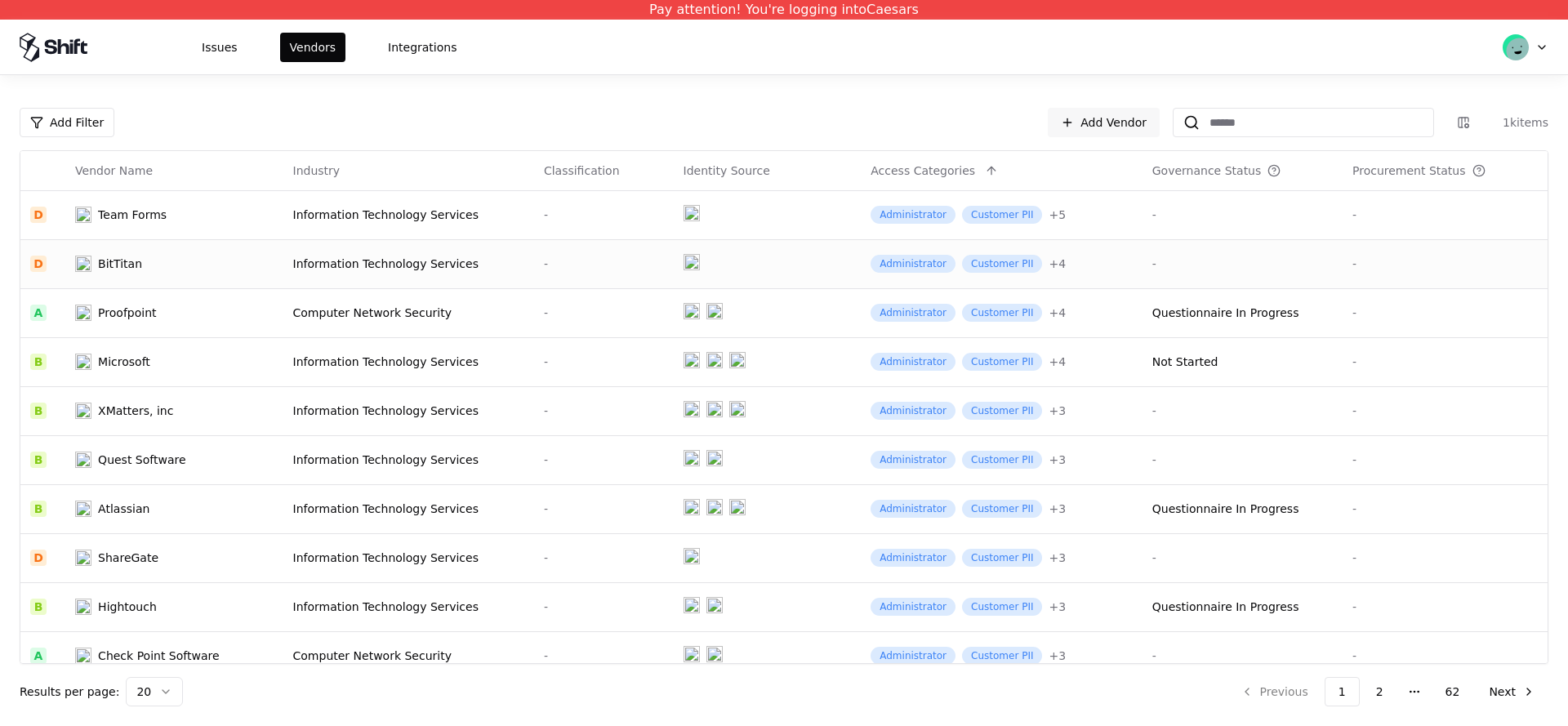
click at [137, 284] on td "BitTitan" at bounding box center [174, 264] width 218 height 49
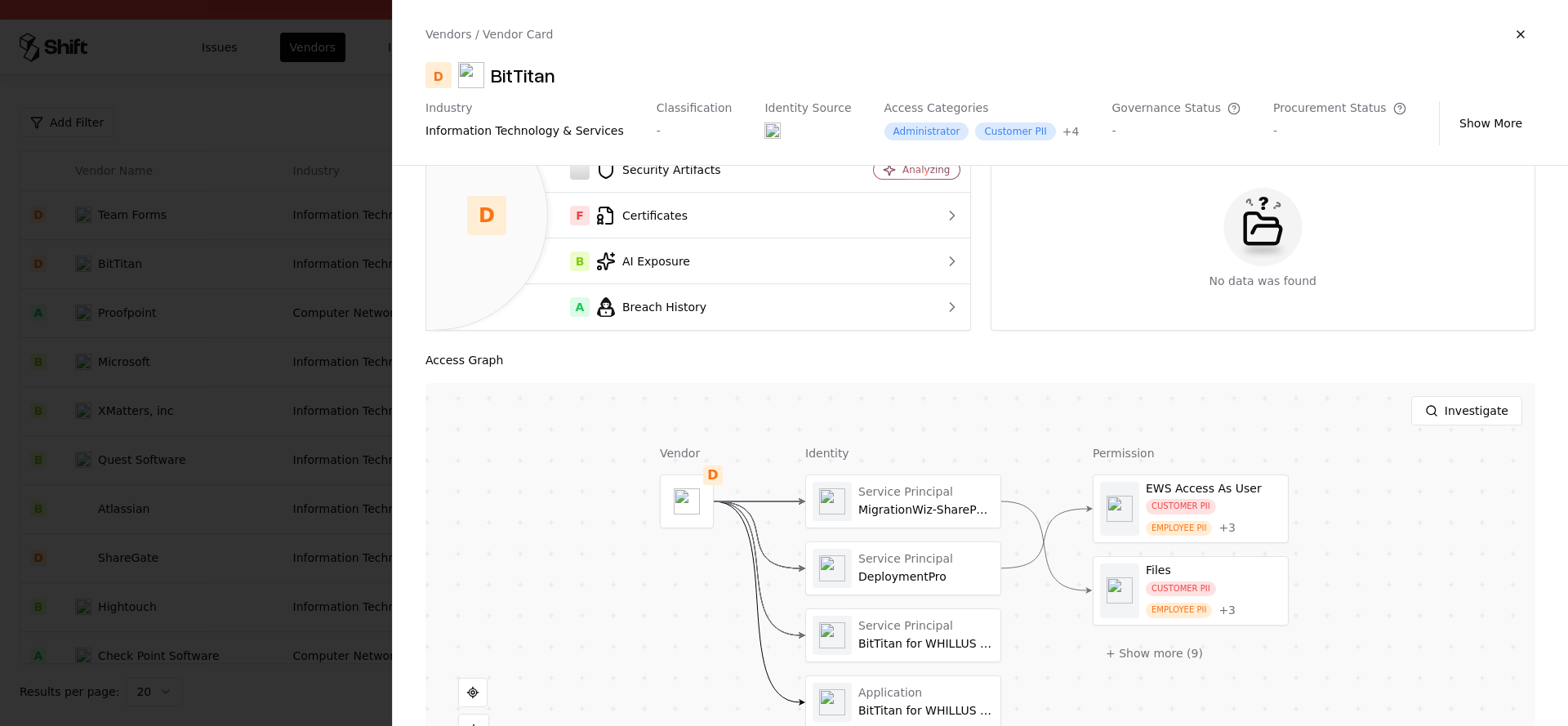
scroll to position [152, 0]
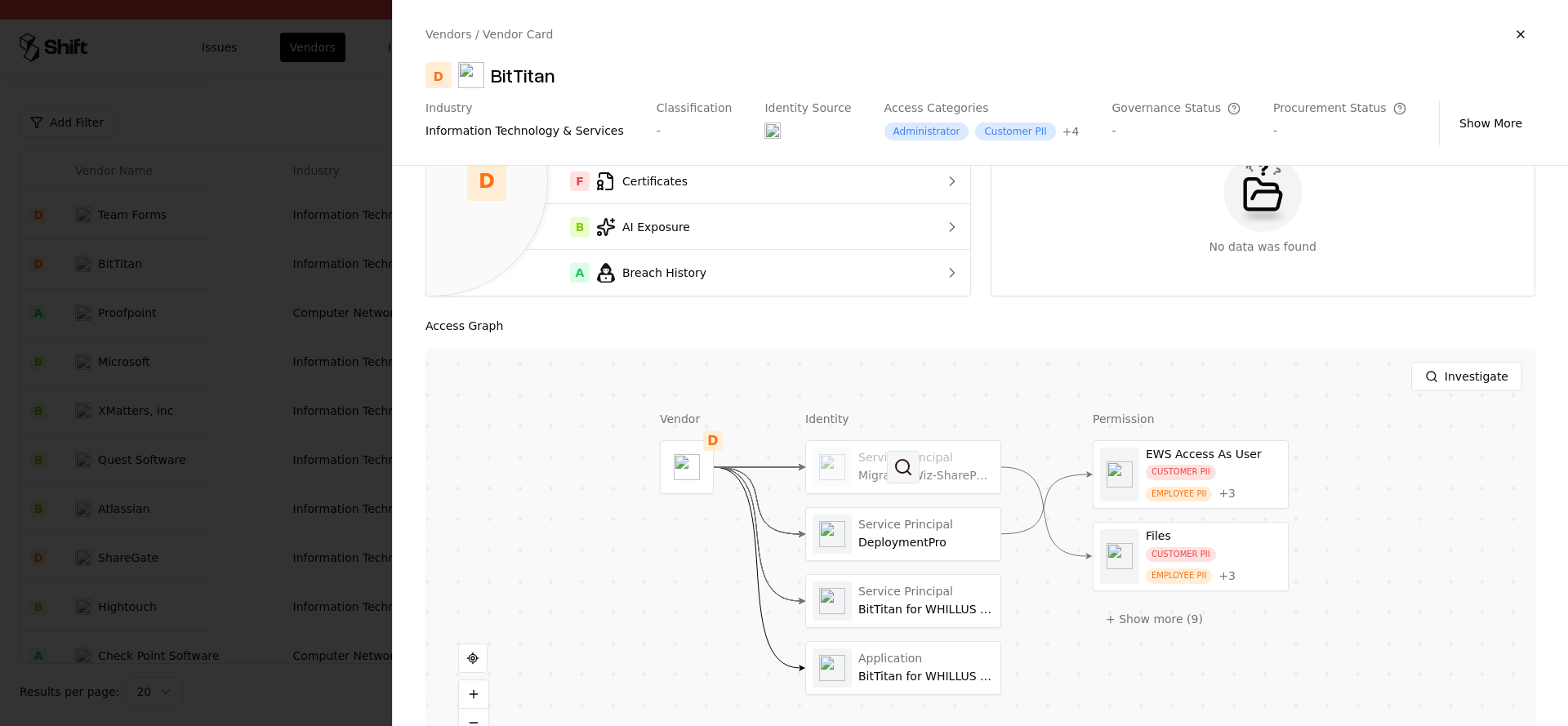
click at [918, 469] on button at bounding box center [902, 467] width 32 height 32
click at [918, 620] on div at bounding box center [903, 601] width 194 height 52
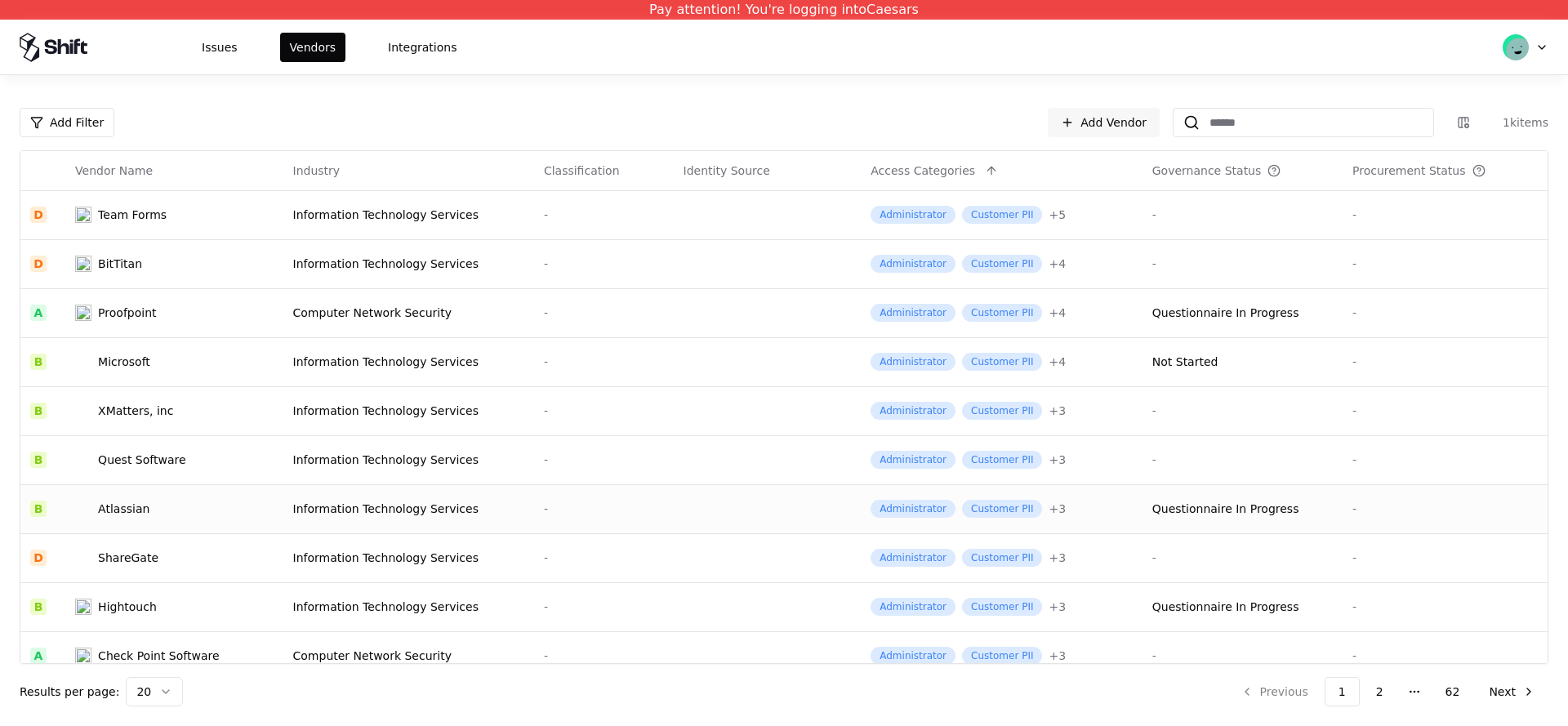
scroll to position [507, 0]
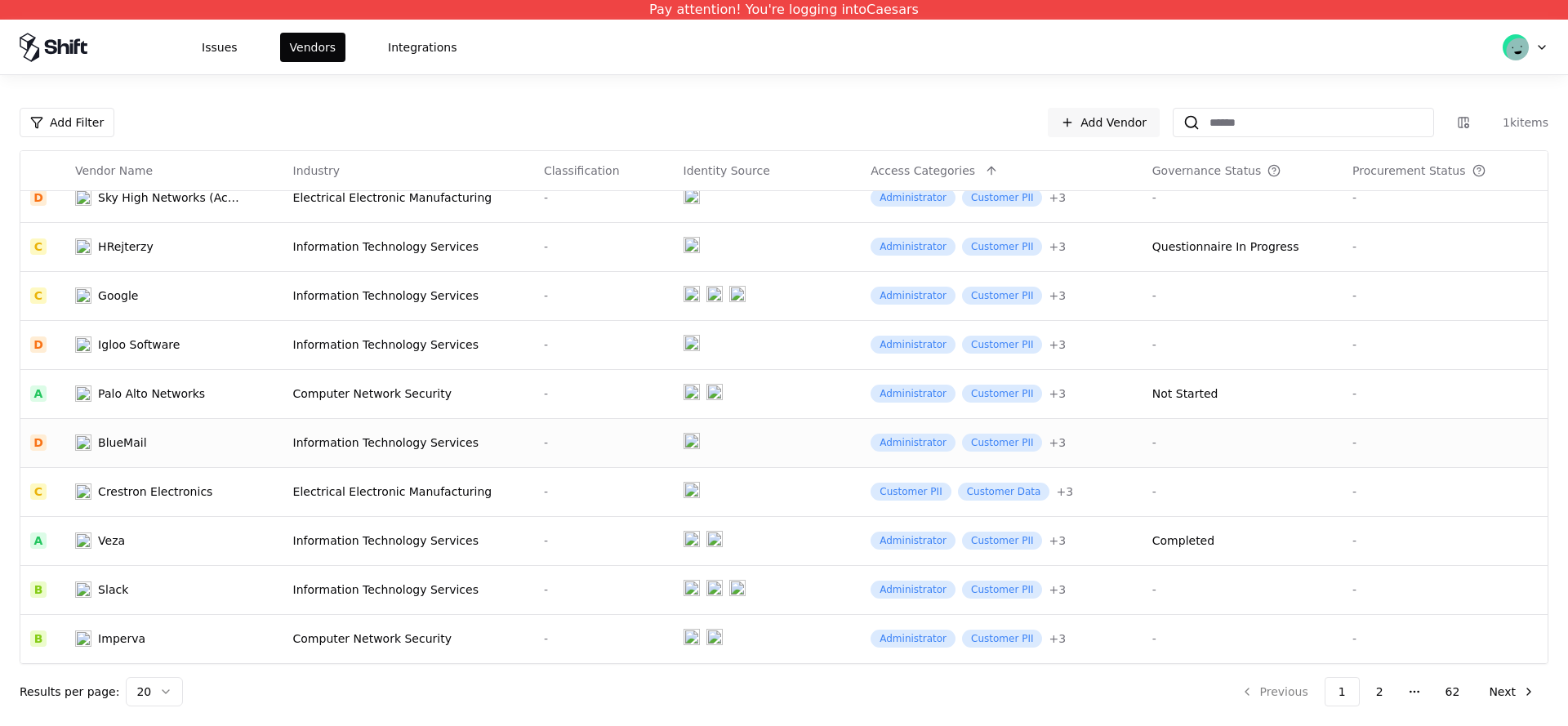
click at [387, 424] on td "Information Technology Services" at bounding box center [408, 443] width 251 height 49
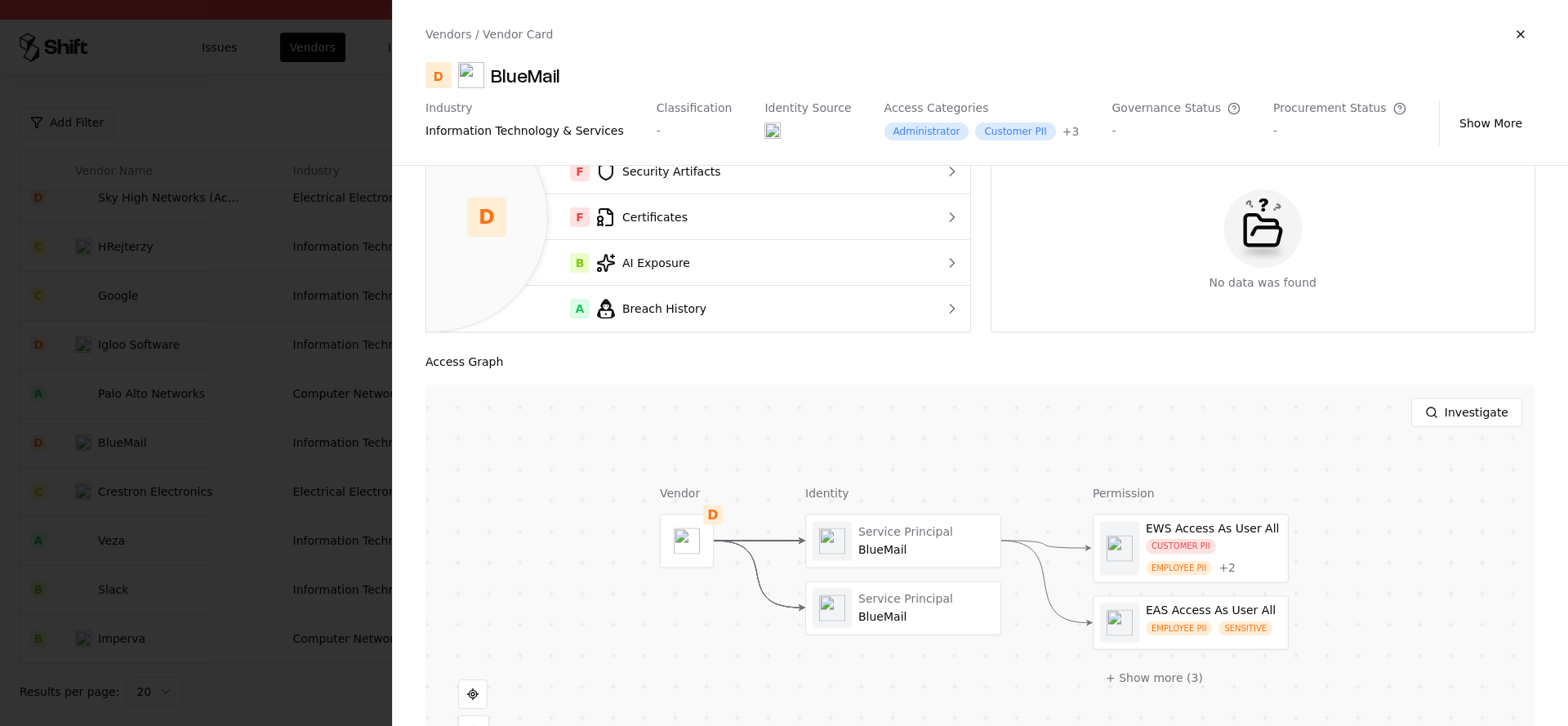
scroll to position [202, 0]
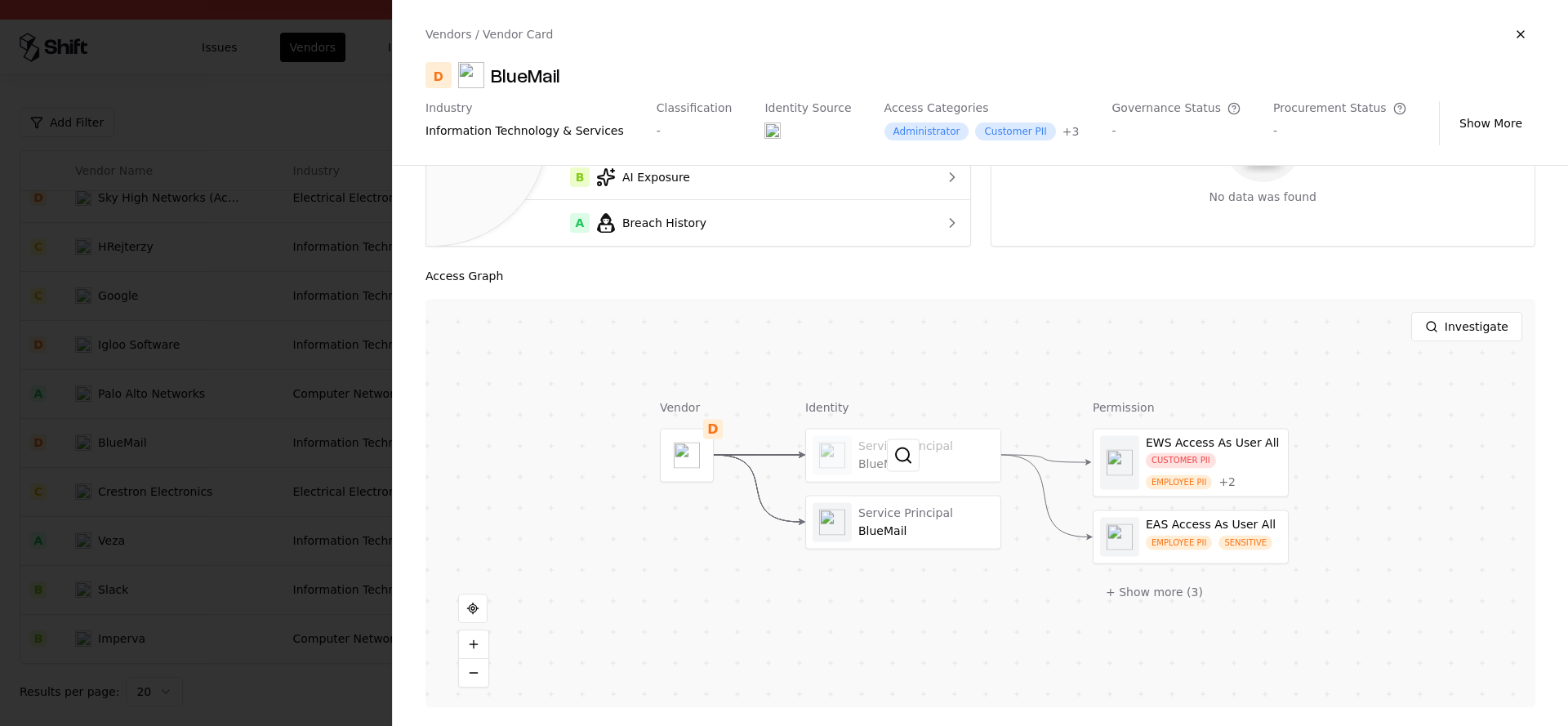
click at [853, 435] on div at bounding box center [903, 455] width 194 height 52
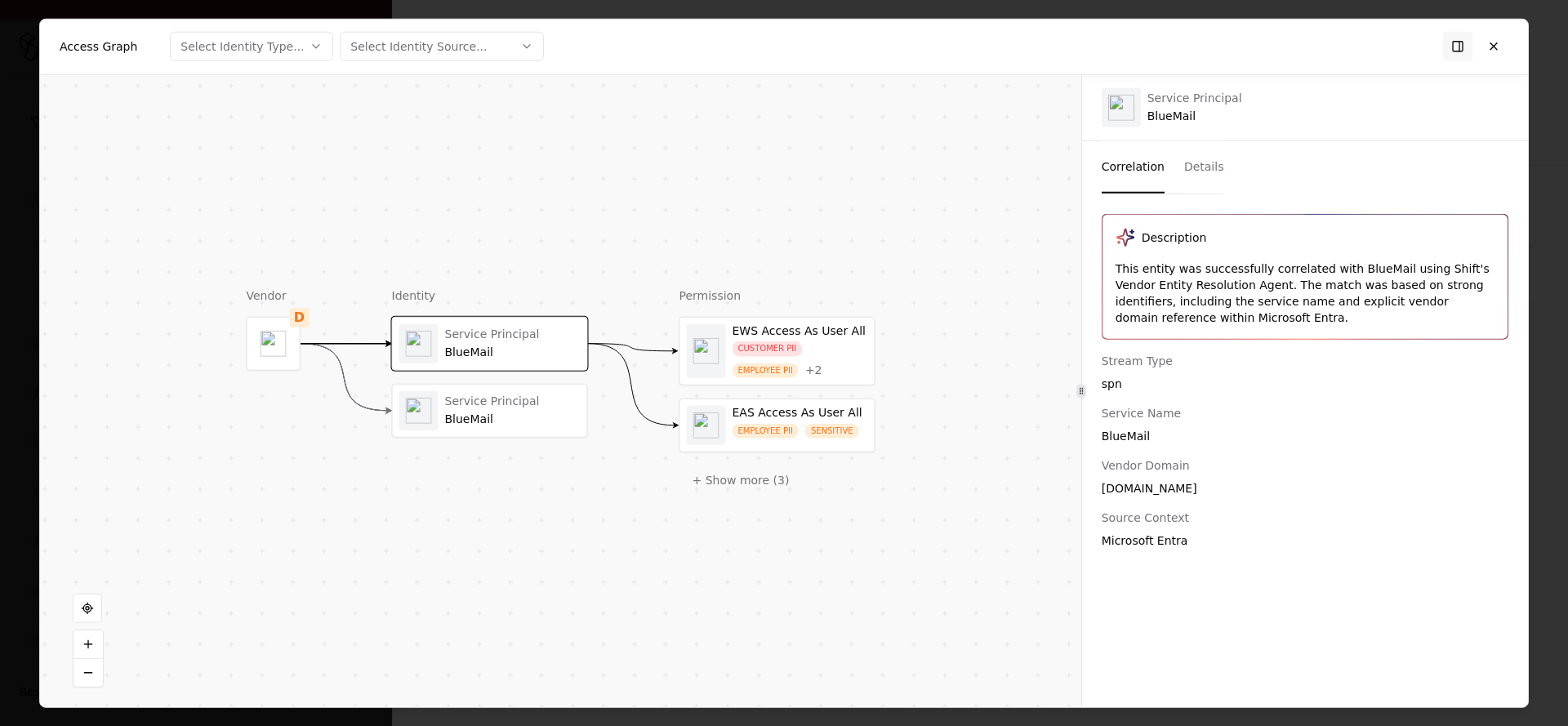
click at [466, 400] on div "Service Principal" at bounding box center [513, 402] width 135 height 15
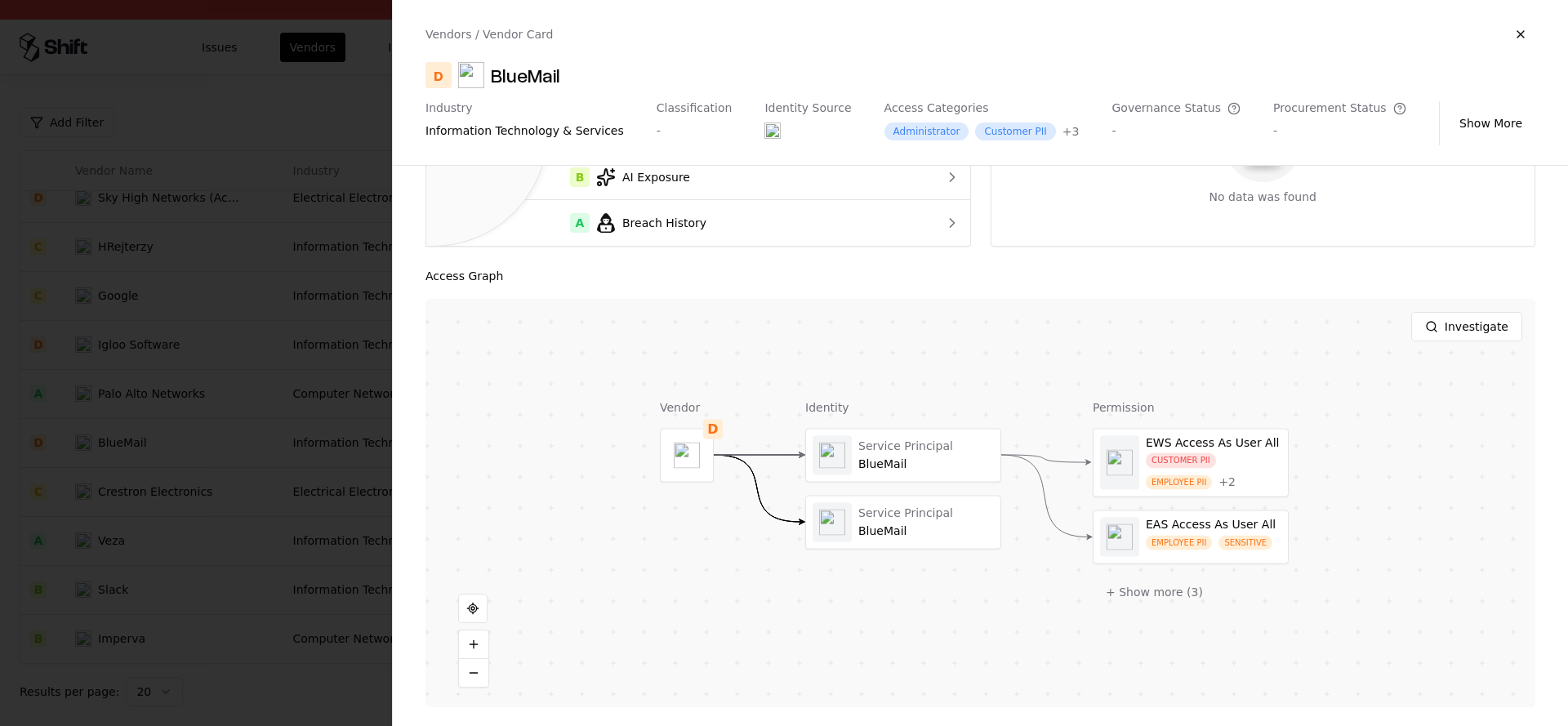
click at [280, 405] on div at bounding box center [784, 363] width 1568 height 726
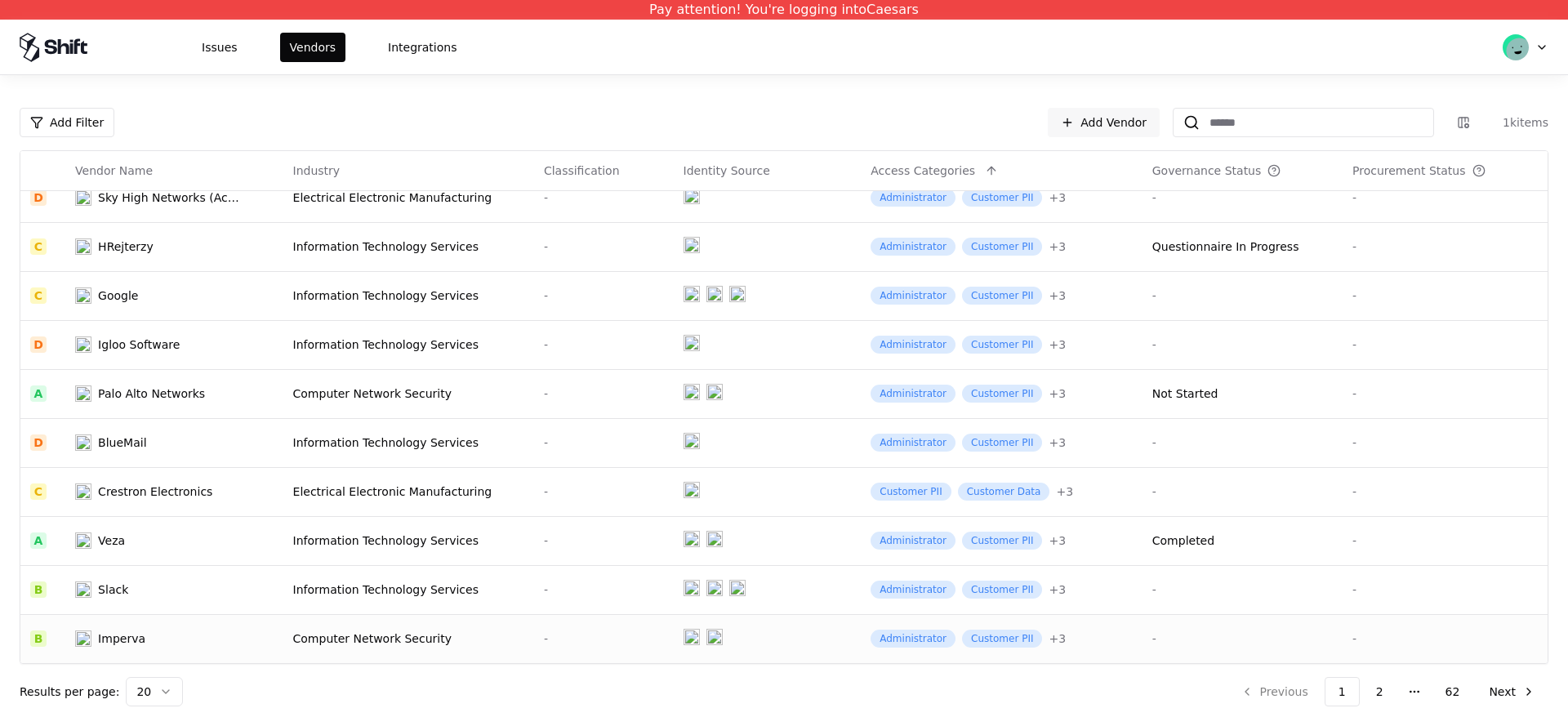
click at [362, 639] on div "Computer Network Security" at bounding box center [409, 639] width 231 height 17
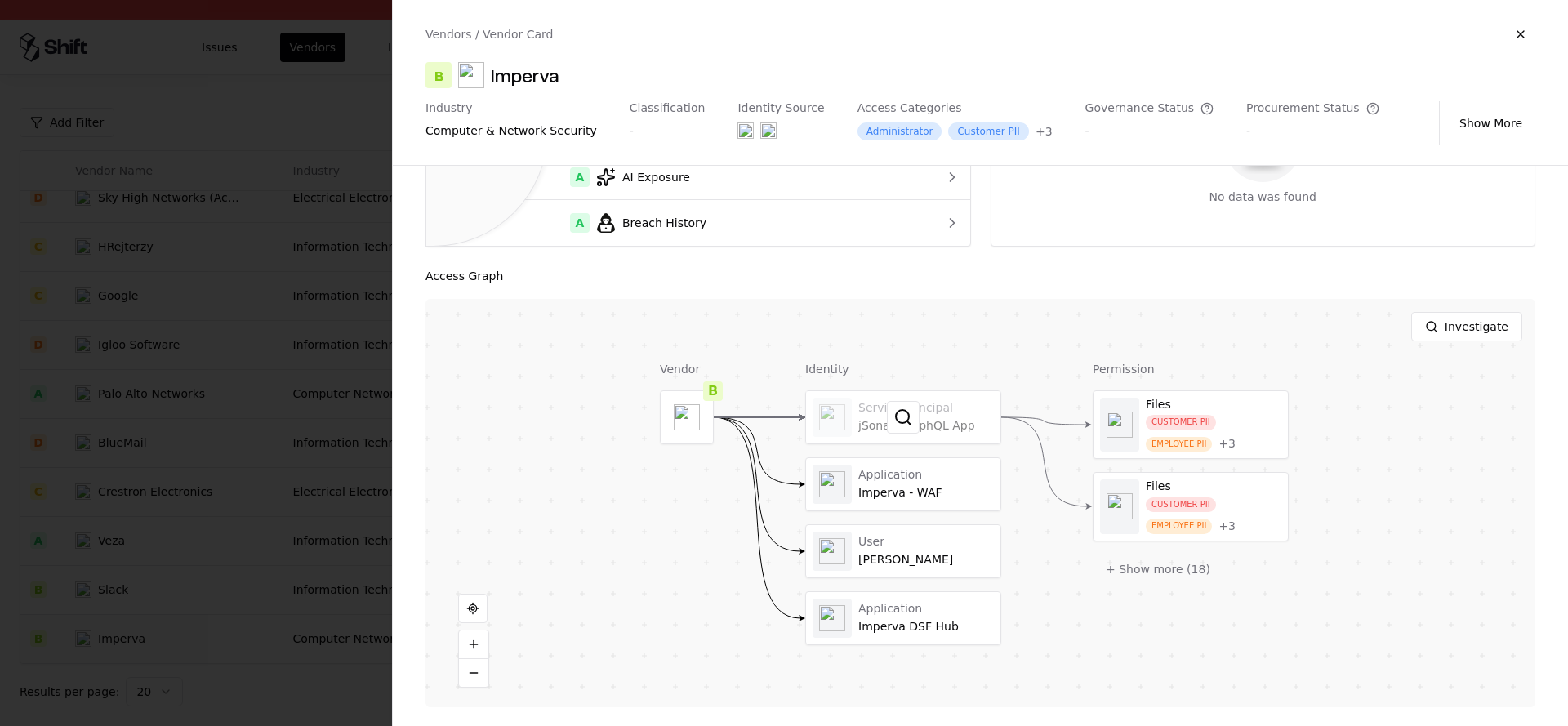
click at [874, 440] on div at bounding box center [903, 418] width 194 height 52
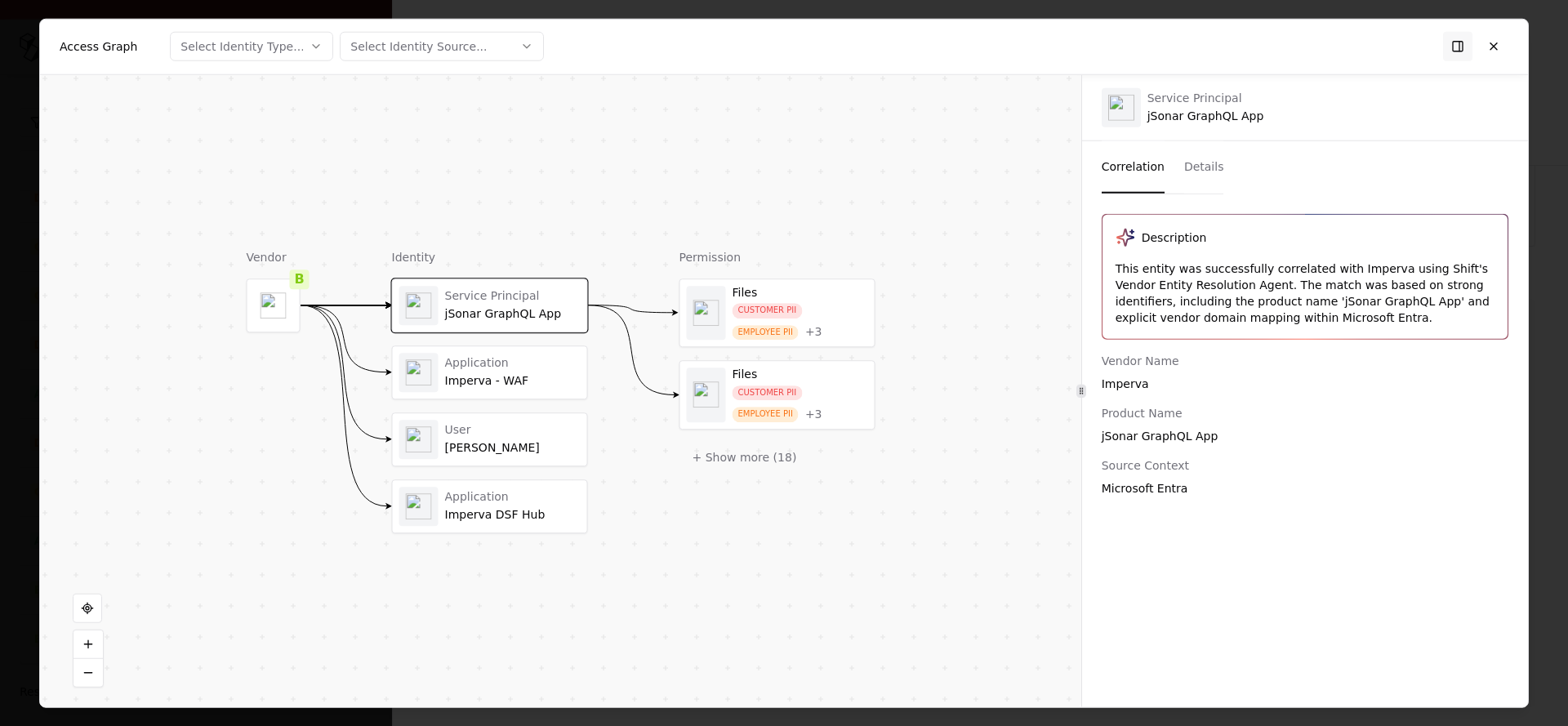
click at [545, 368] on div "Application" at bounding box center [513, 364] width 135 height 15
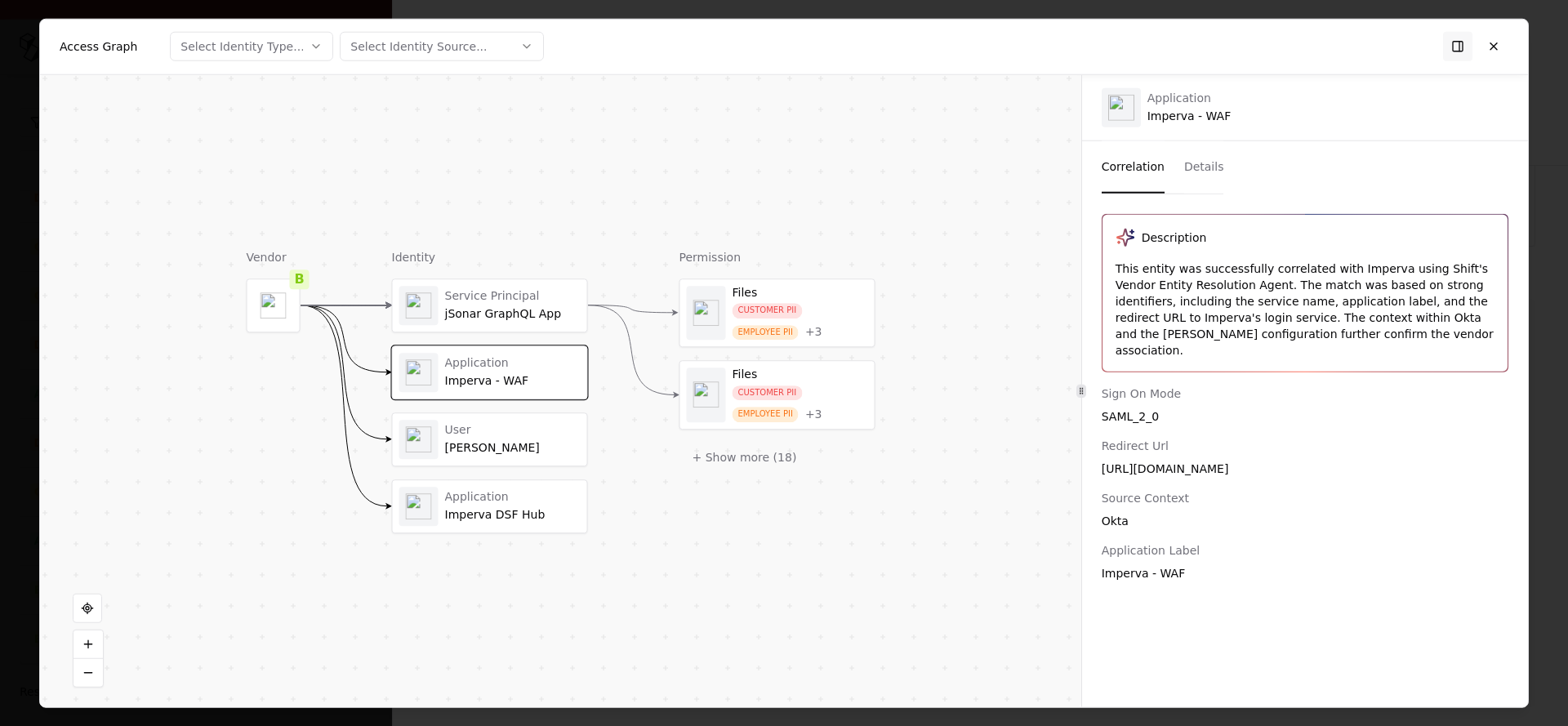
click at [505, 430] on div "User" at bounding box center [513, 431] width 135 height 15
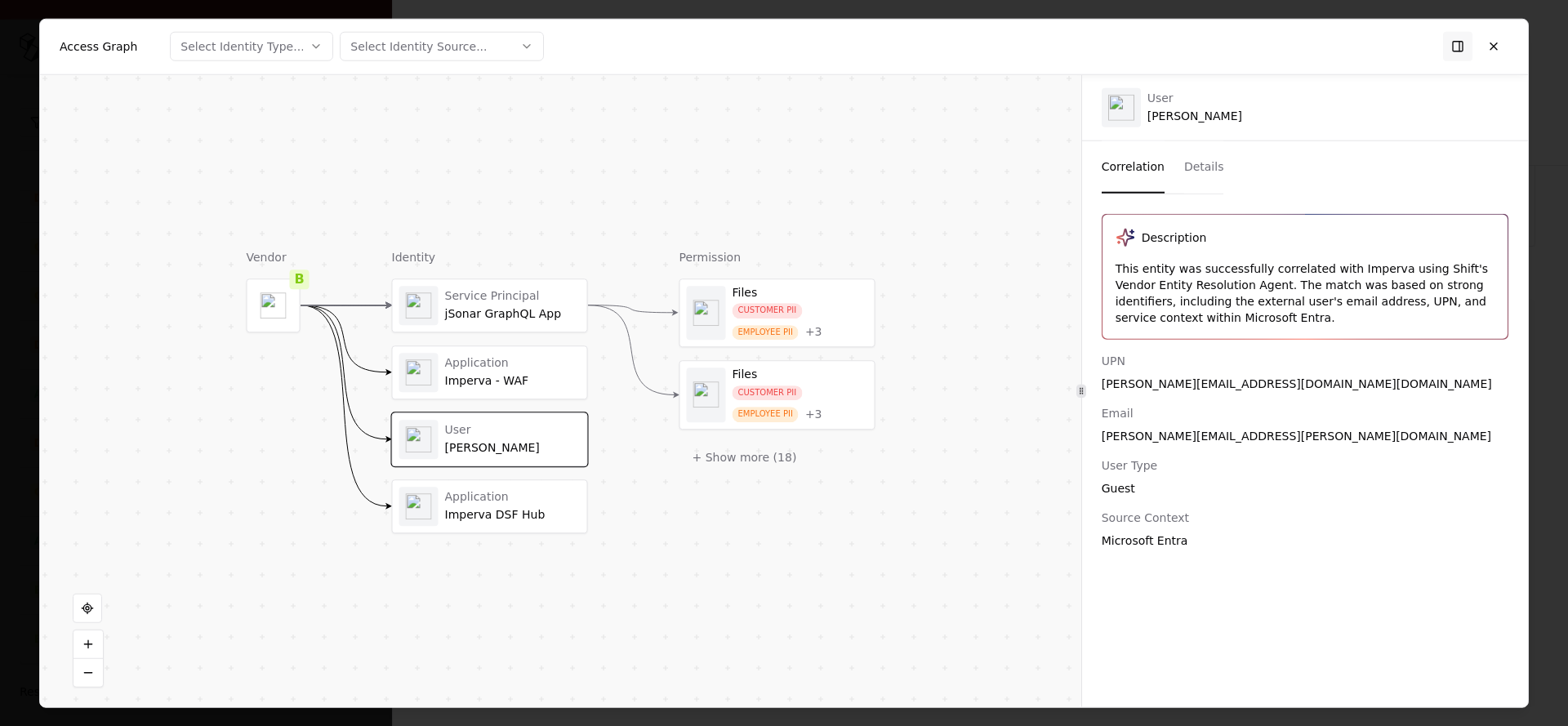
click at [509, 476] on div "Service Principal jSonar GraphQL App Application Imperva - WAF User [PERSON_NAM…" at bounding box center [490, 406] width 196 height 255
click at [506, 485] on div "Application Imperva DSF Hub" at bounding box center [490, 507] width 194 height 52
